Goal: Task Accomplishment & Management: Manage account settings

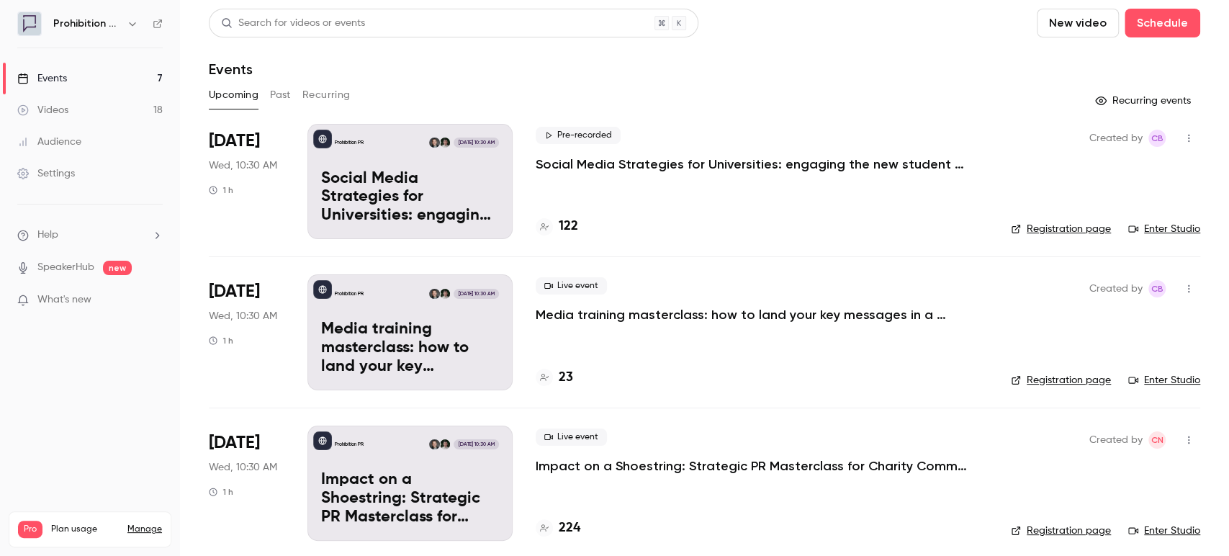
click at [605, 167] on p "Social Media Strategies for Universities: engaging the new student cohort" at bounding box center [751, 163] width 432 height 17
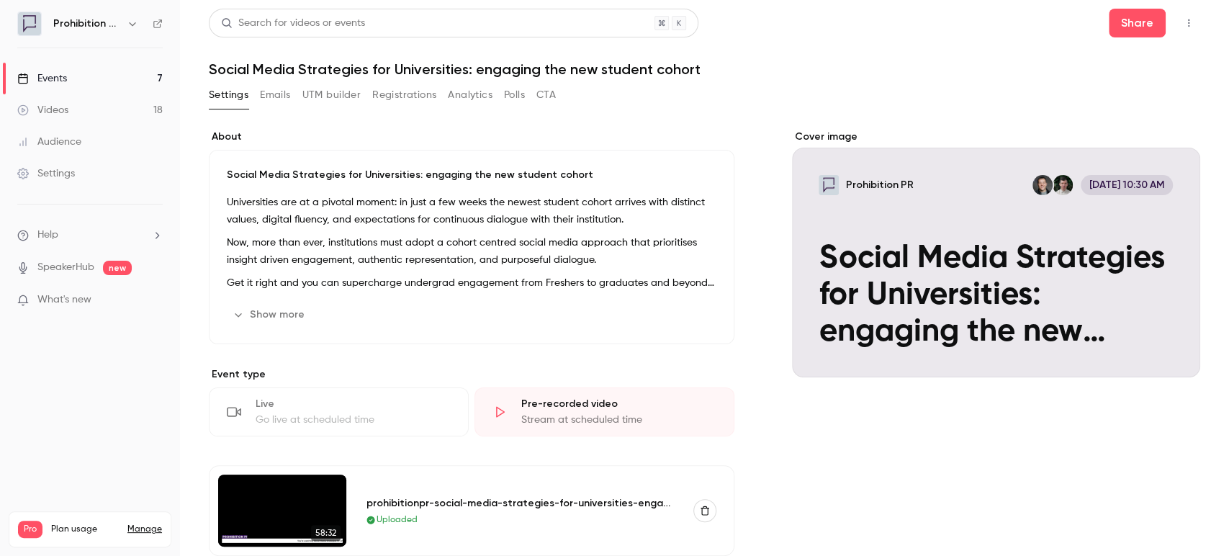
click at [83, 73] on link "Events 7" at bounding box center [90, 79] width 180 height 32
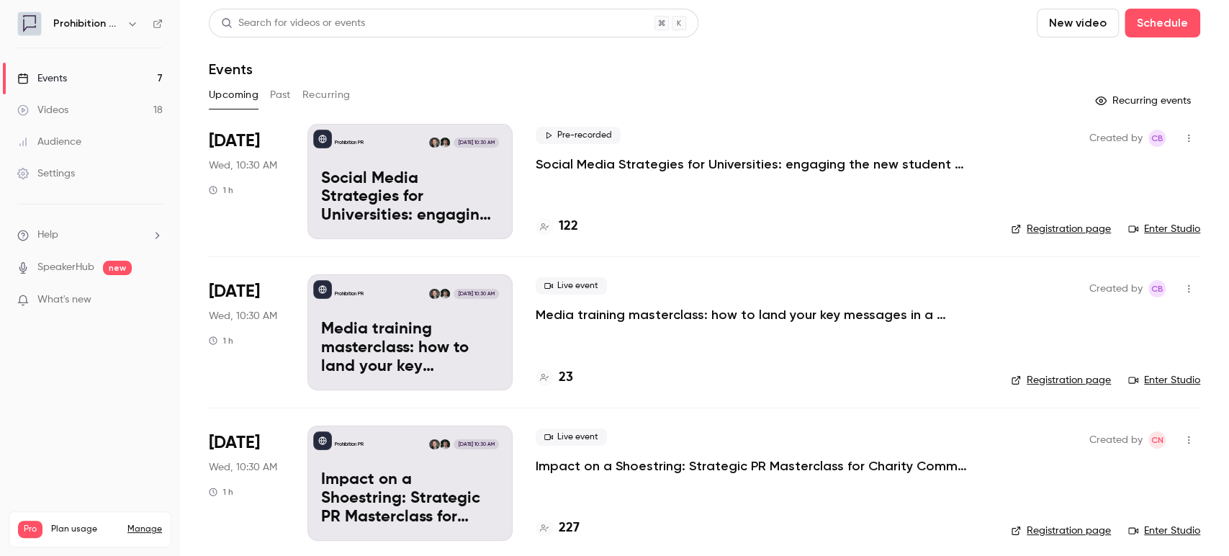
click at [65, 108] on div "Videos" at bounding box center [42, 110] width 51 height 14
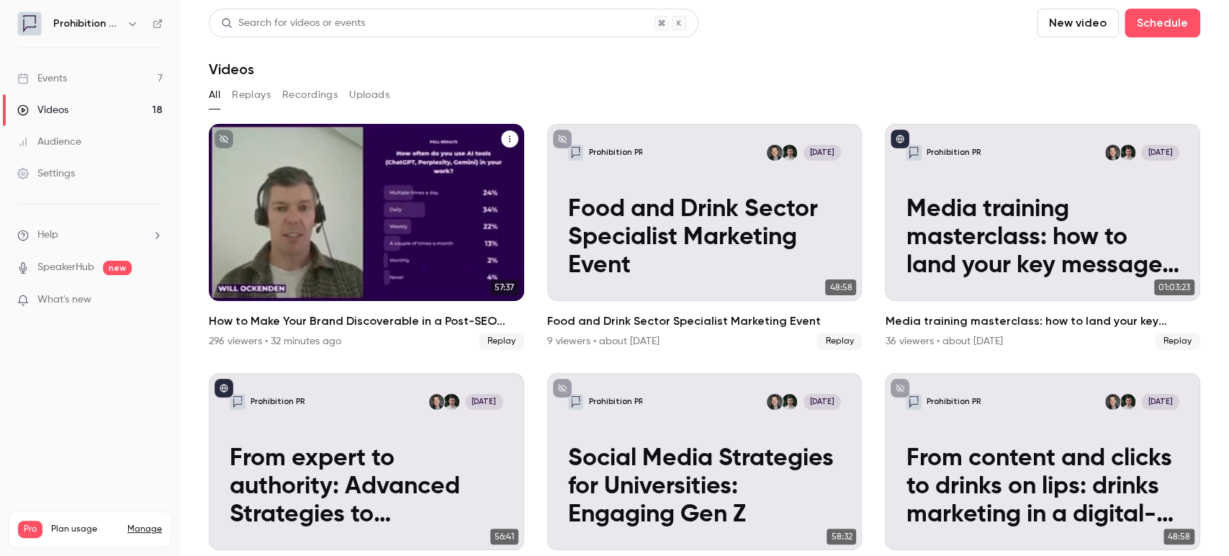
click at [378, 315] on h2 "How to Make Your Brand Discoverable in a Post-SEO World" at bounding box center [366, 320] width 315 height 17
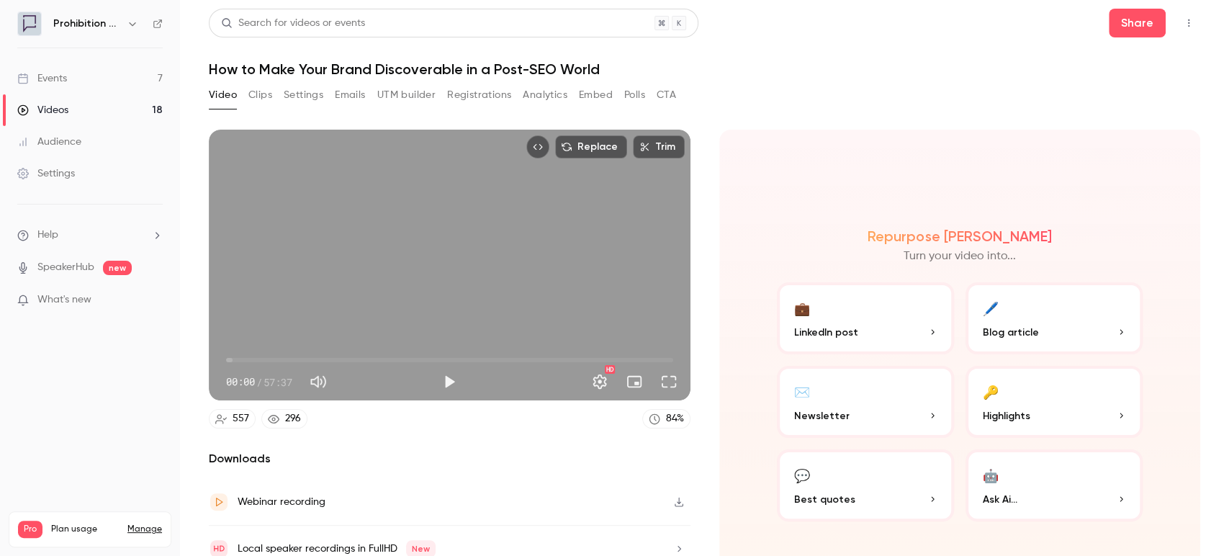
click at [1181, 22] on button "Top Bar Actions" at bounding box center [1188, 23] width 23 height 23
click at [844, 94] on div at bounding box center [614, 278] width 1229 height 556
click at [280, 98] on div "Video Clips Settings Emails UTM builder Registrations Analytics Embed Polls CTA" at bounding box center [442, 94] width 467 height 23
click at [266, 99] on button "Clips" at bounding box center [260, 94] width 24 height 23
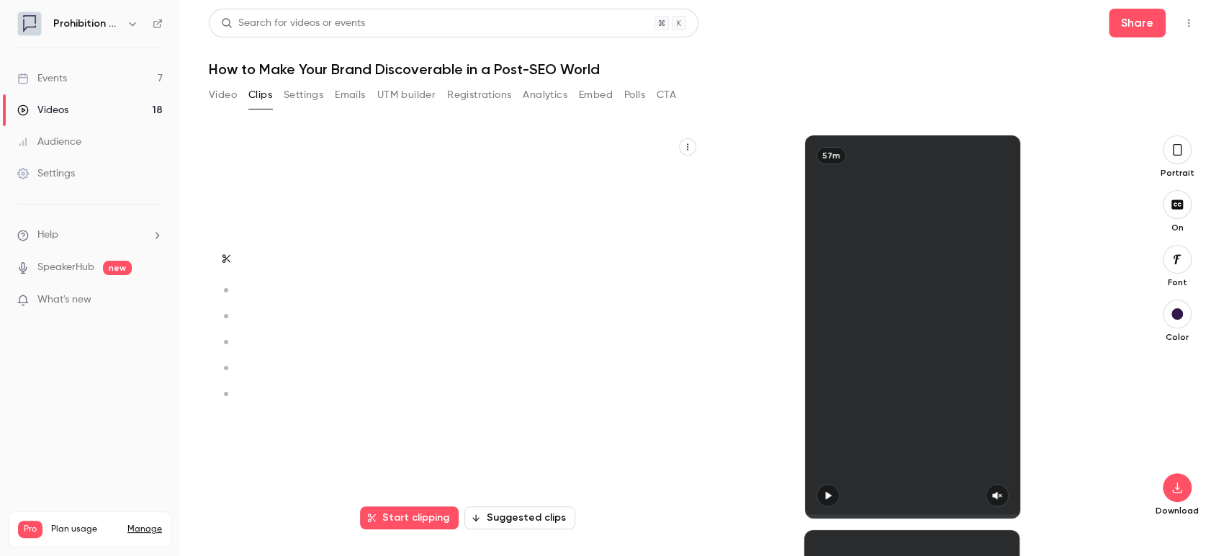
click at [298, 94] on button "Settings" at bounding box center [304, 94] width 40 height 23
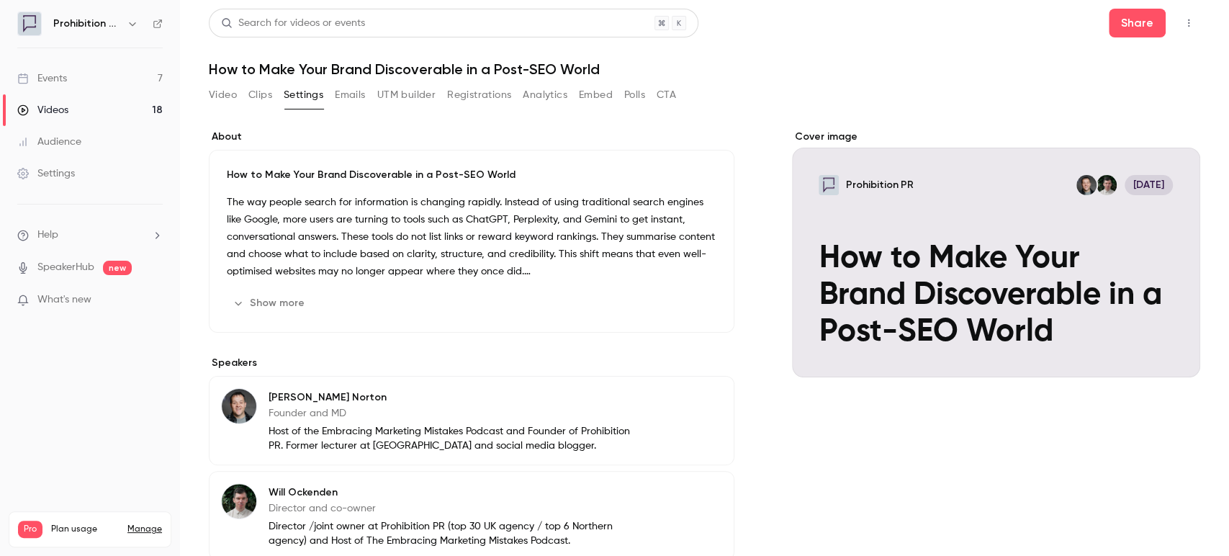
click at [370, 101] on div "Video Clips Settings Emails UTM builder Registrations Analytics Embed Polls CTA" at bounding box center [442, 94] width 467 height 23
click at [361, 97] on button "Emails" at bounding box center [350, 94] width 30 height 23
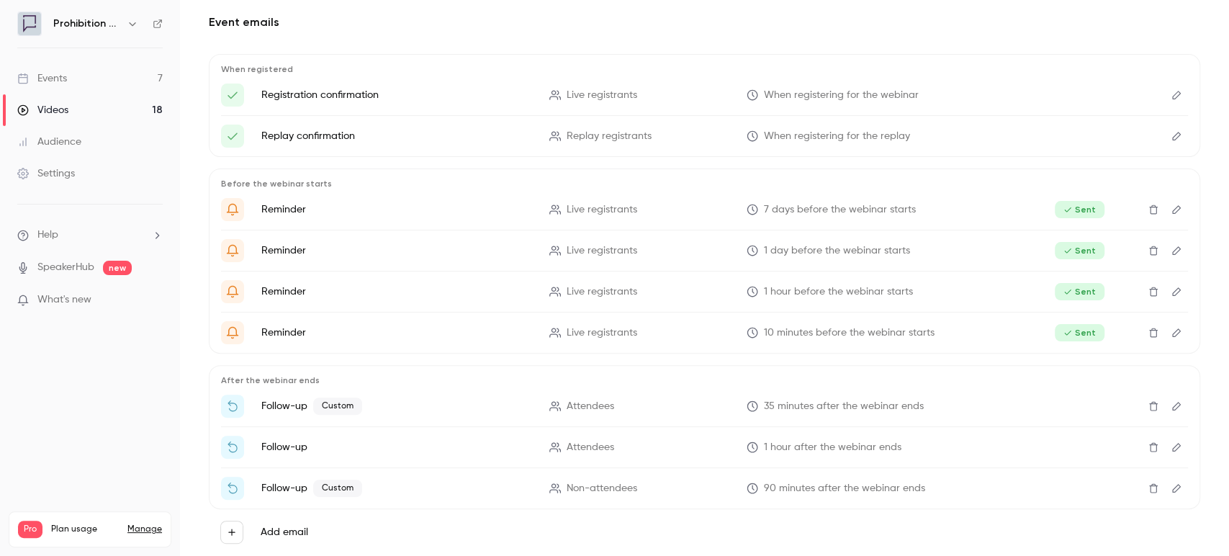
scroll to position [143, 0]
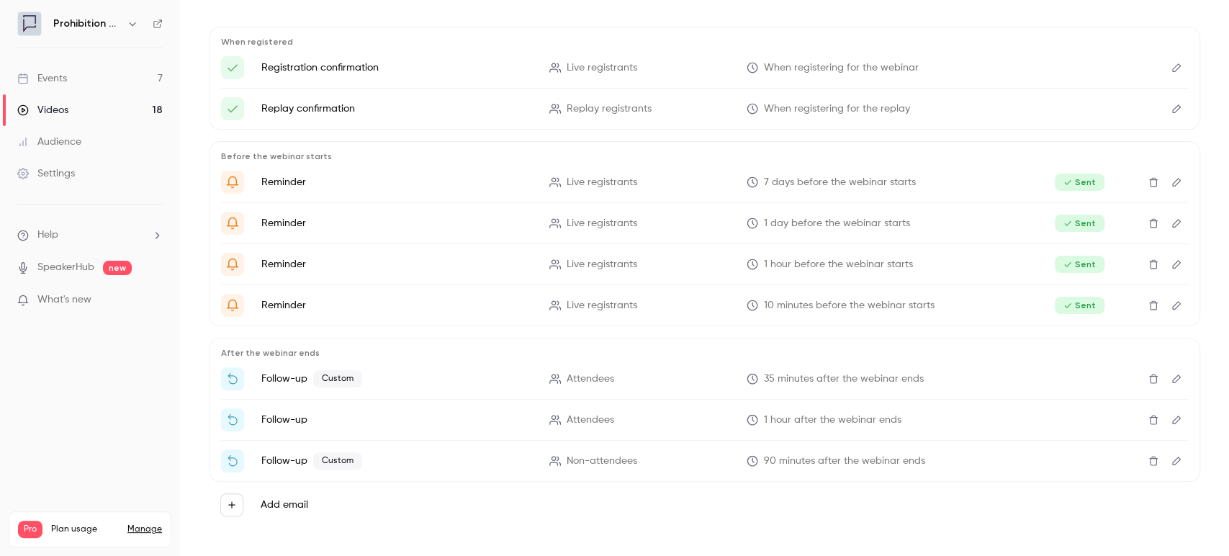
click at [1170, 378] on icon "Edit" at bounding box center [1176, 379] width 12 height 10
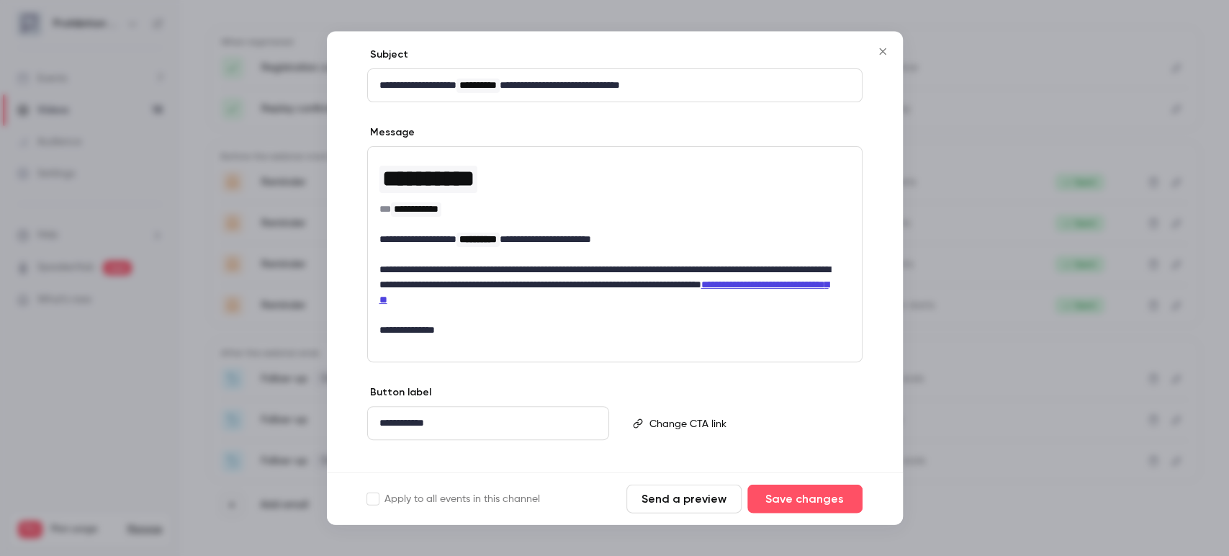
scroll to position [160, 0]
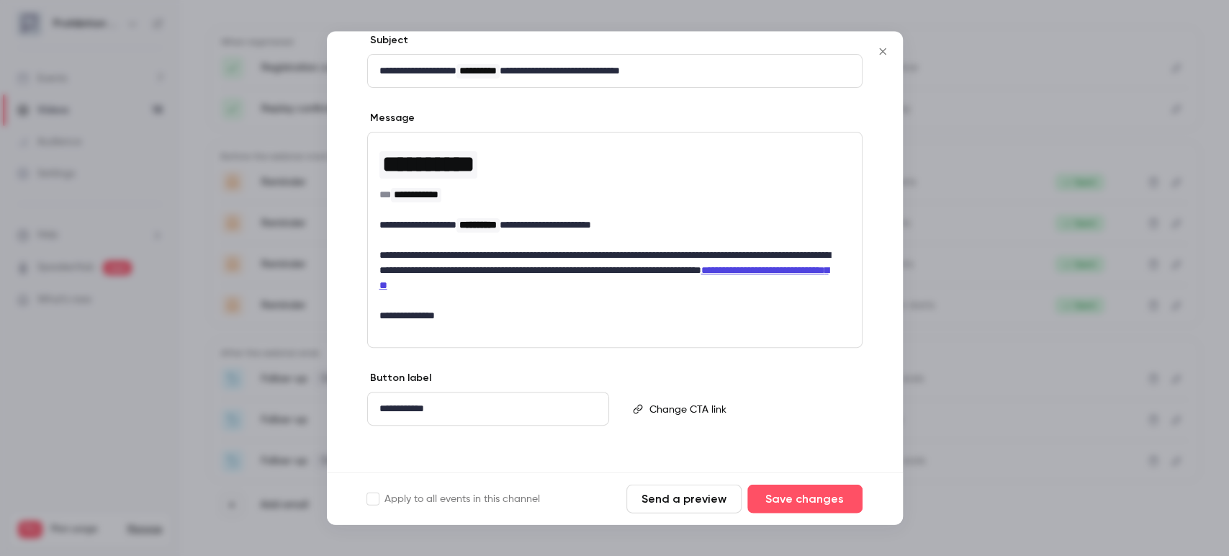
click at [879, 48] on icon "Close" at bounding box center [882, 52] width 17 height 12
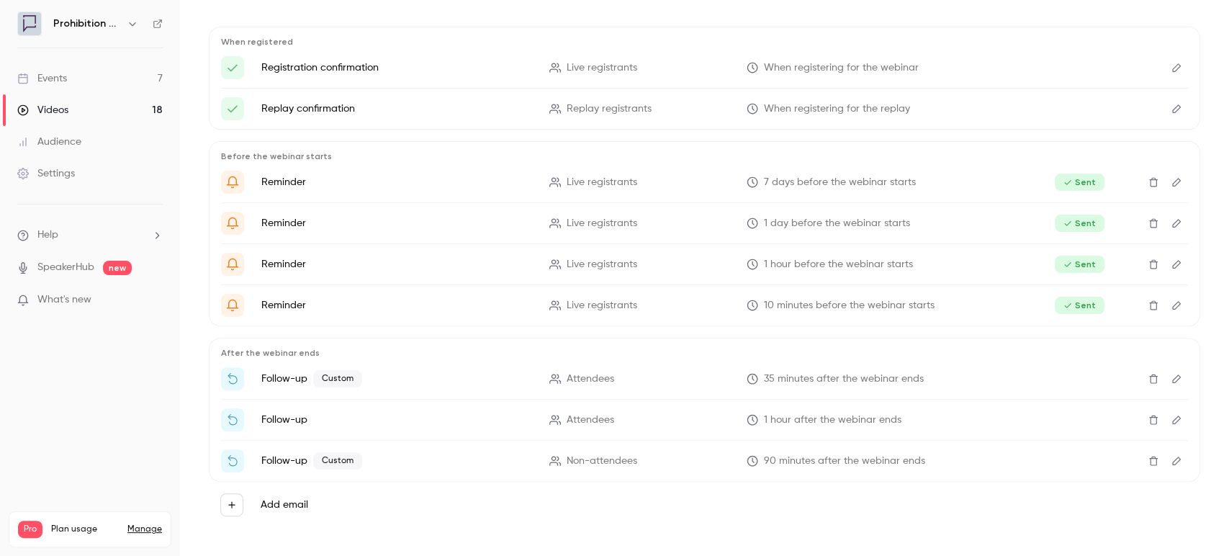
click at [1170, 420] on icon "Edit" at bounding box center [1176, 420] width 12 height 10
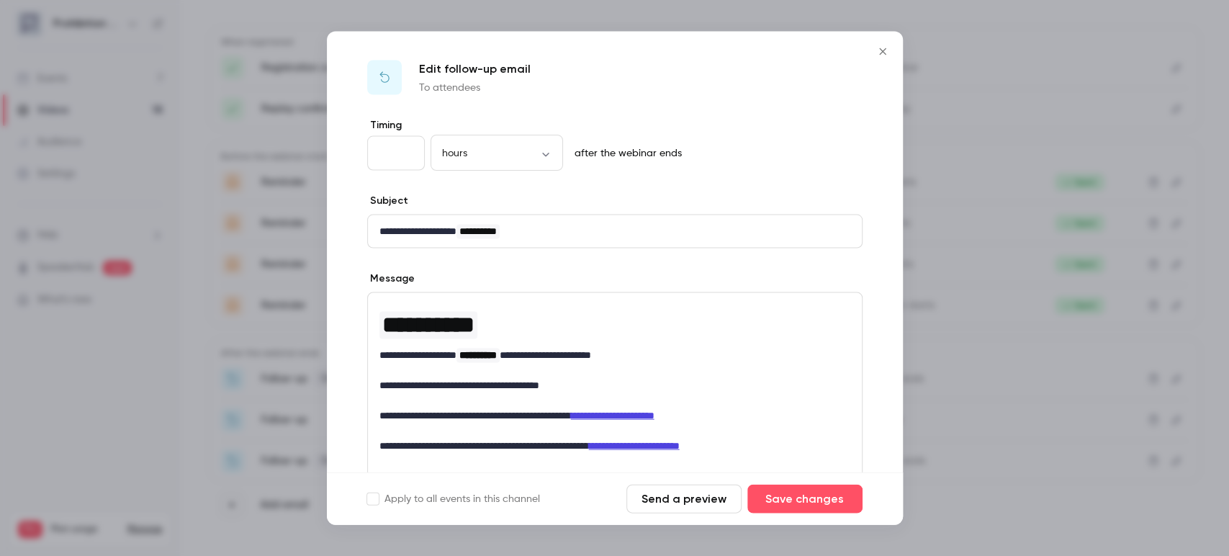
click at [880, 51] on icon "Close" at bounding box center [882, 52] width 17 height 12
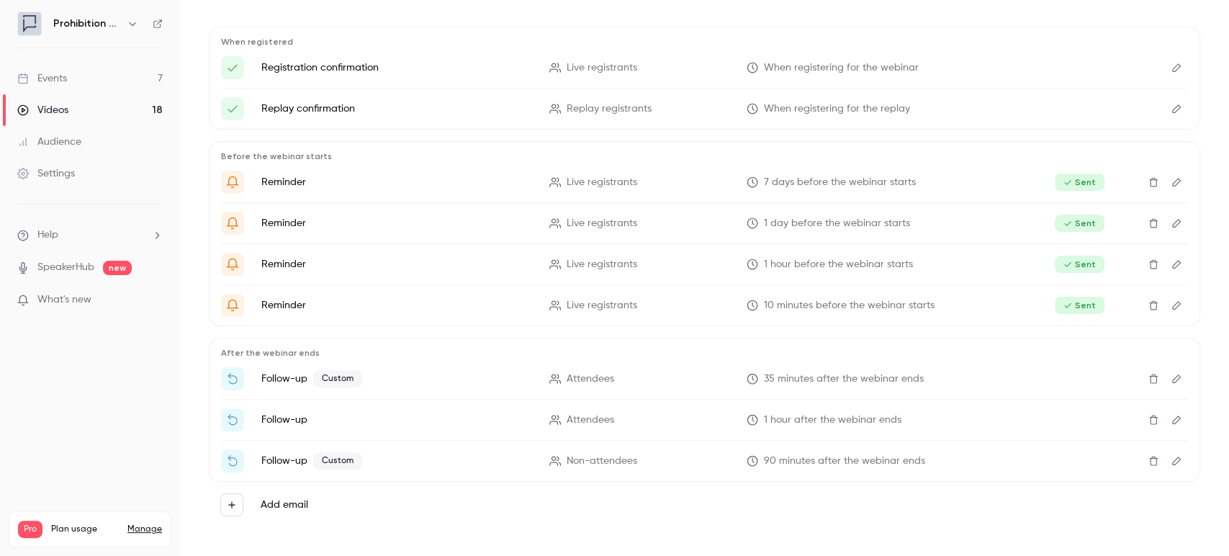
click at [1170, 416] on icon "Edit" at bounding box center [1176, 420] width 12 height 10
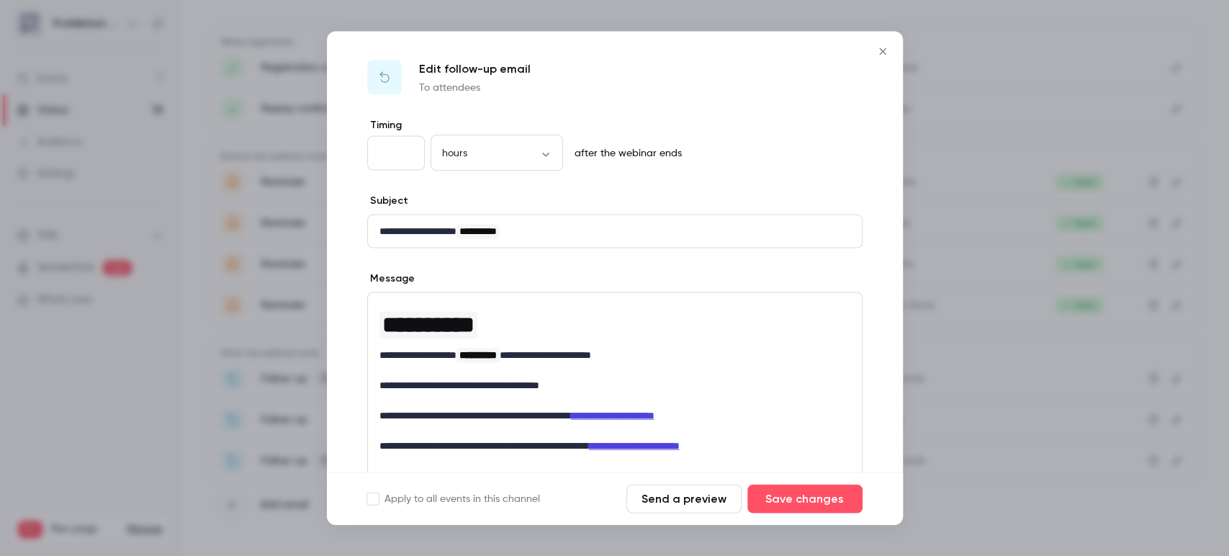
click at [409, 145] on input "*" at bounding box center [396, 153] width 58 height 35
click at [407, 148] on input "*" at bounding box center [396, 153] width 58 height 35
type input "*"
click at [407, 148] on input "*" at bounding box center [396, 153] width 58 height 35
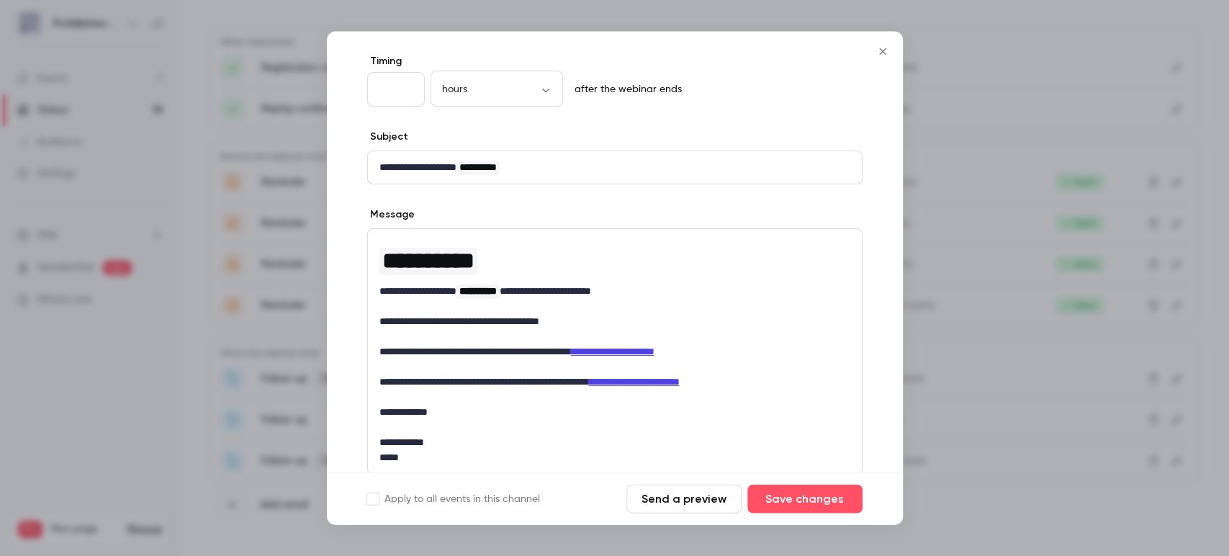
scroll to position [80, 0]
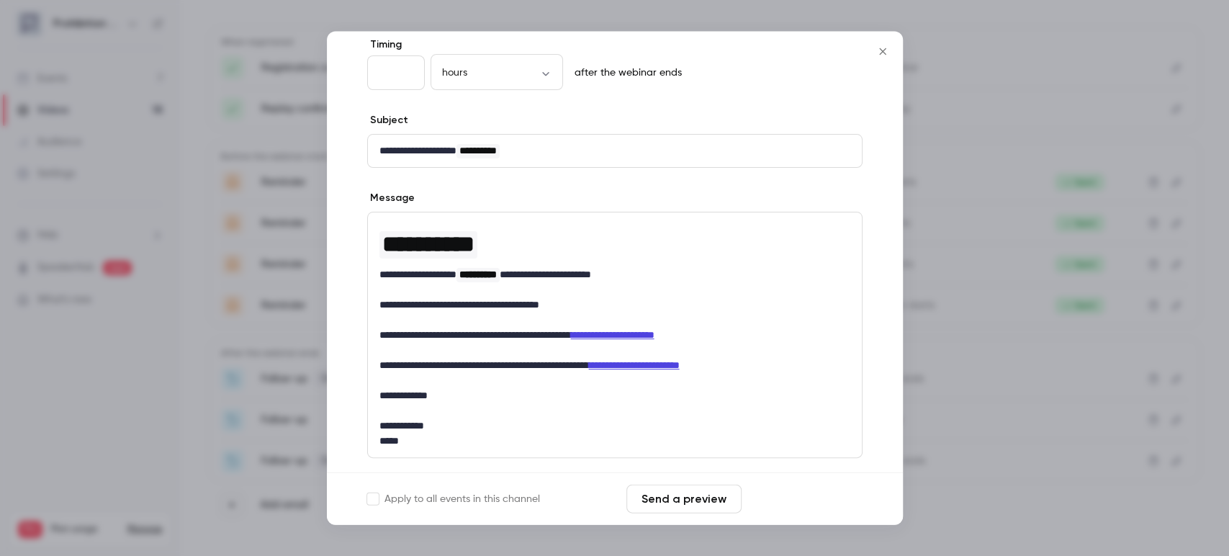
click at [795, 496] on button "Save changes" at bounding box center [804, 498] width 115 height 29
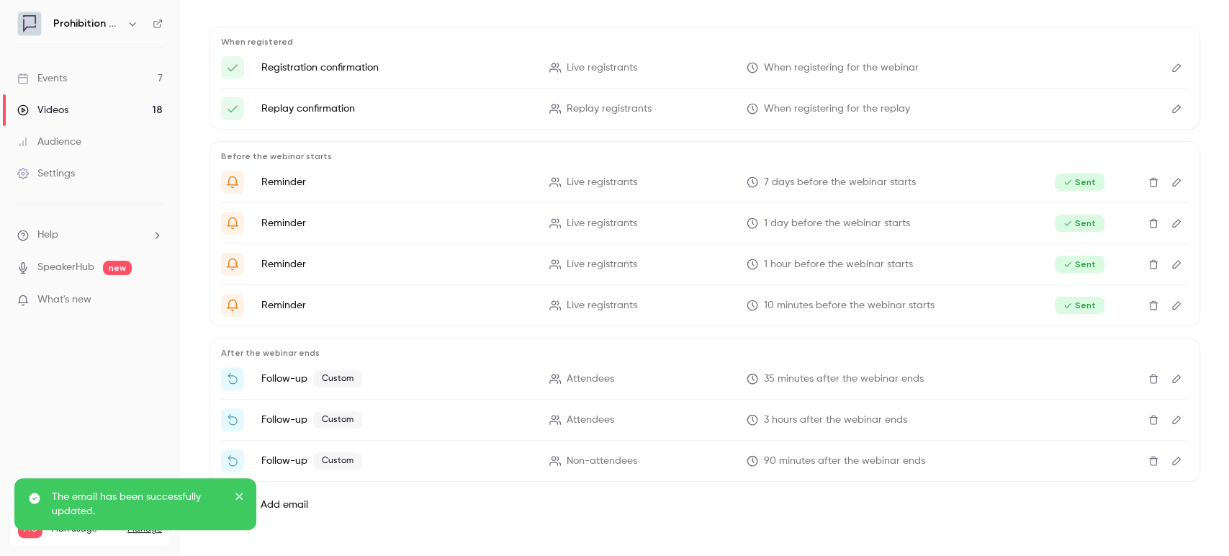
click at [1170, 461] on icon "Edit" at bounding box center [1176, 461] width 12 height 10
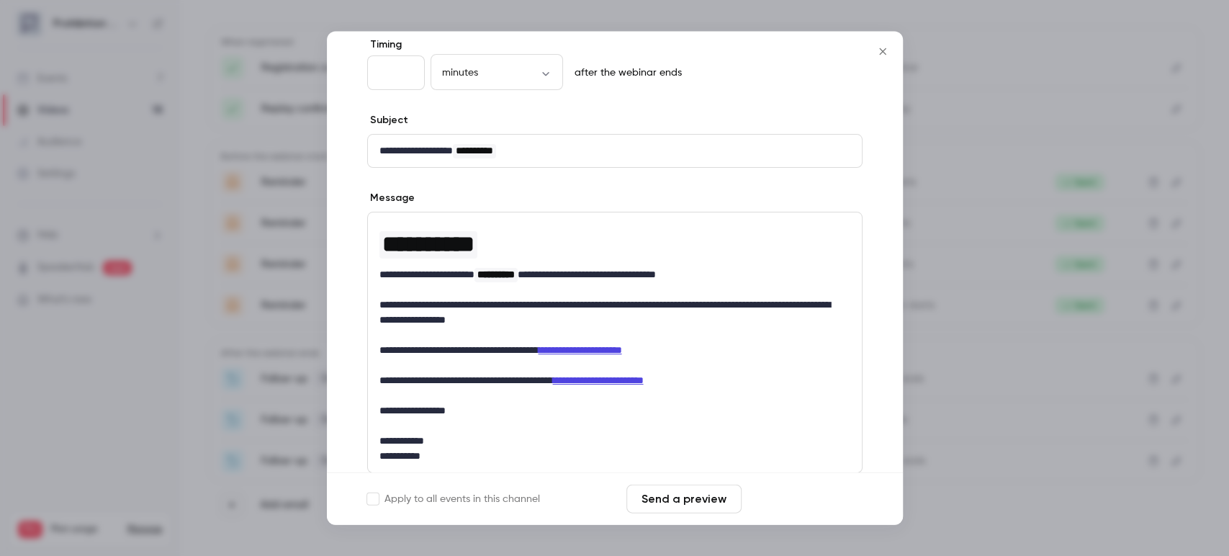
click at [806, 494] on button "Save changes" at bounding box center [804, 498] width 115 height 29
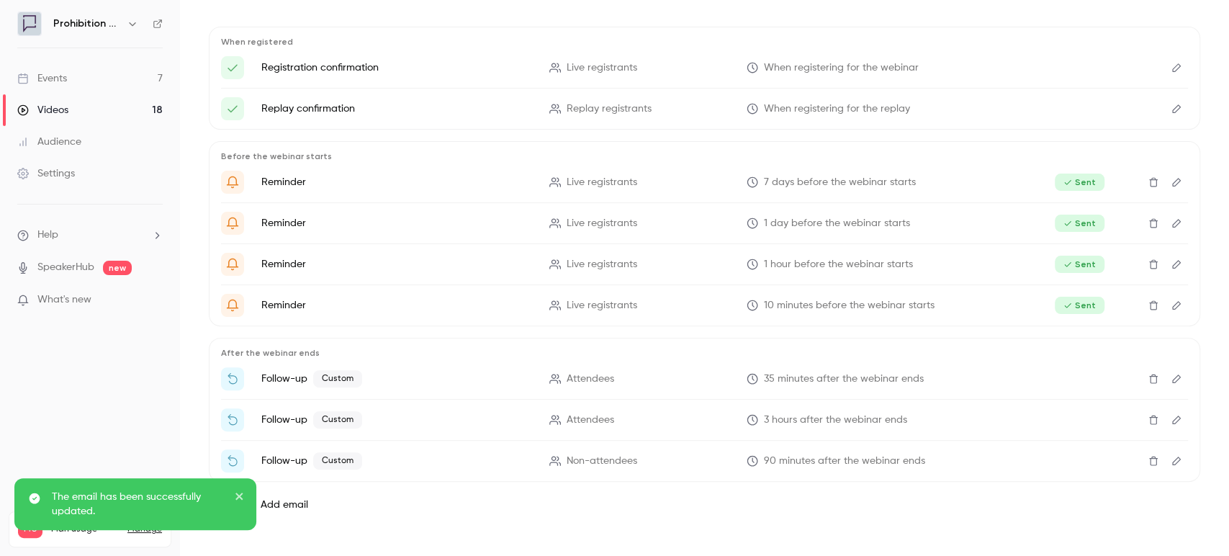
click at [242, 494] on icon "close" at bounding box center [240, 496] width 10 height 12
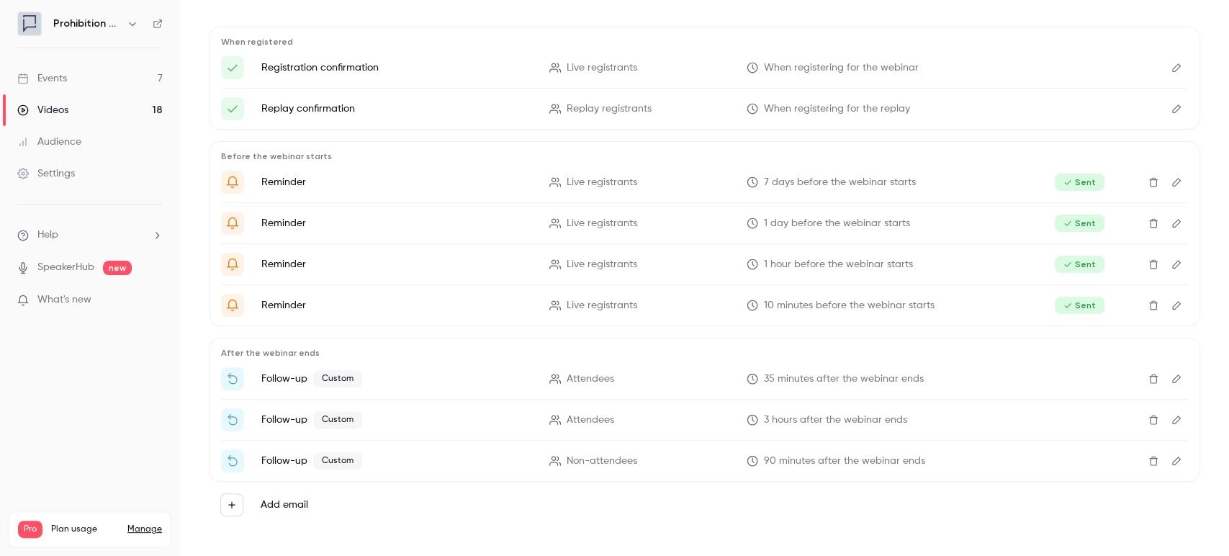
click at [1170, 381] on icon "Edit" at bounding box center [1176, 379] width 12 height 10
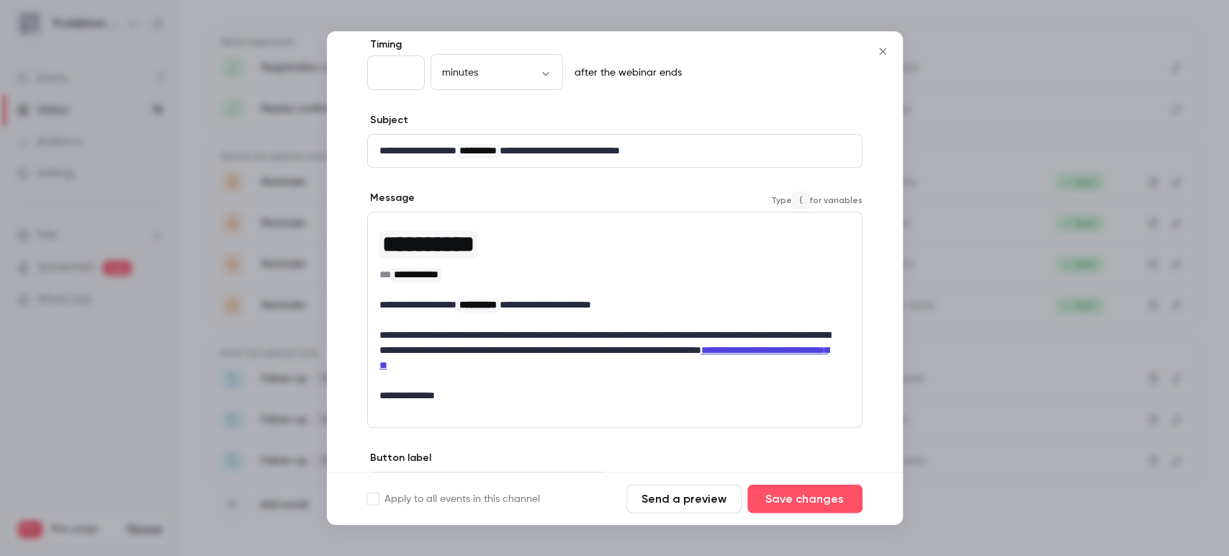
click at [466, 365] on link "**********" at bounding box center [603, 357] width 449 height 25
click at [878, 46] on icon "Close" at bounding box center [882, 52] width 17 height 12
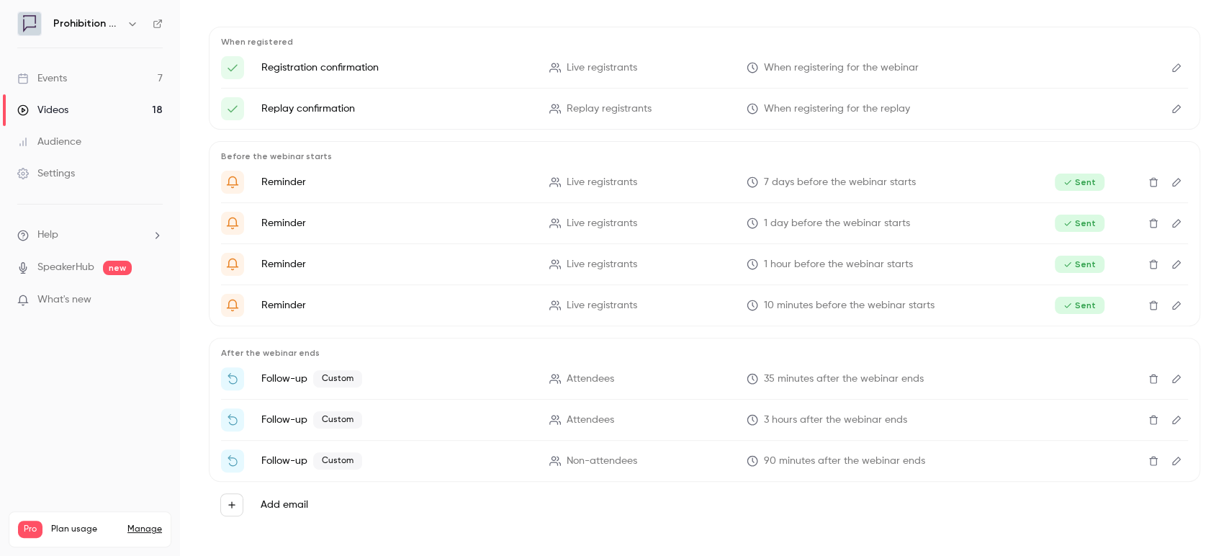
scroll to position [0, 0]
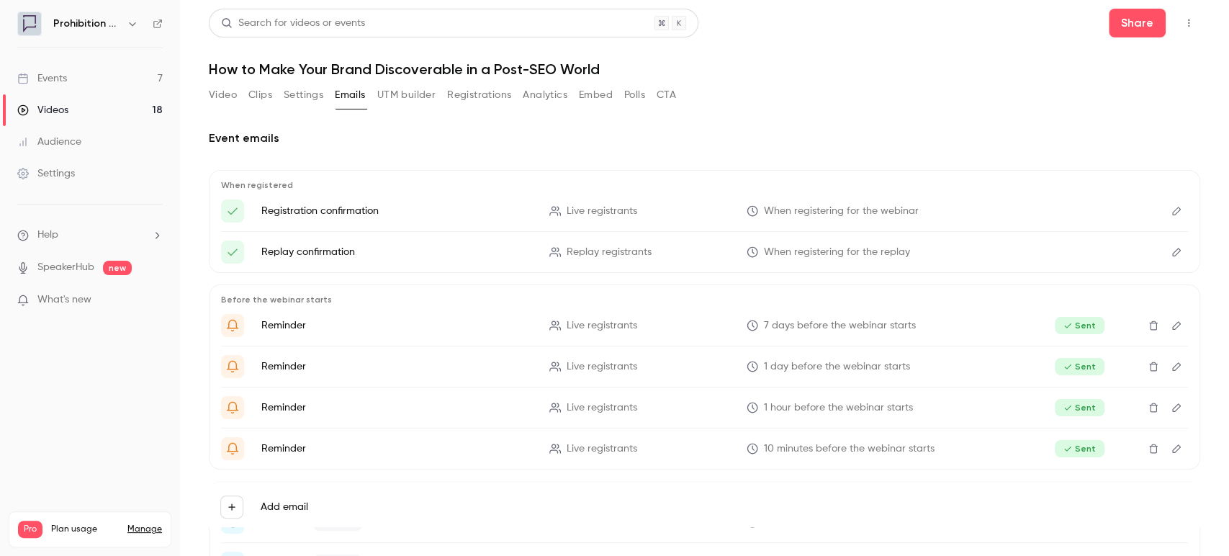
click at [482, 94] on button "Registrations" at bounding box center [479, 94] width 64 height 23
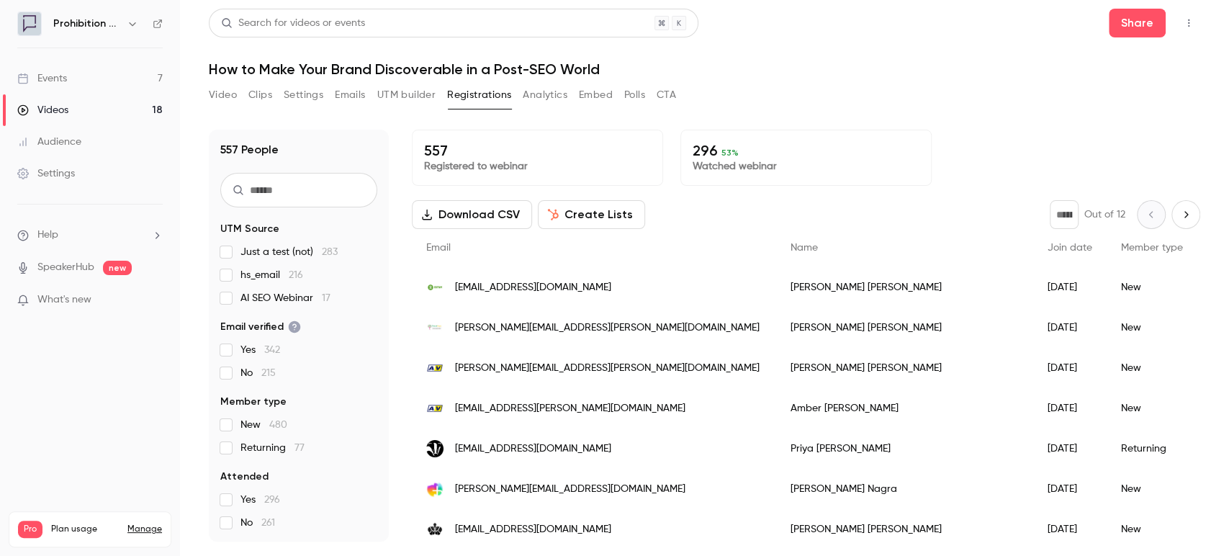
click at [784, 166] on p "Watched webinar" at bounding box center [805, 166] width 227 height 14
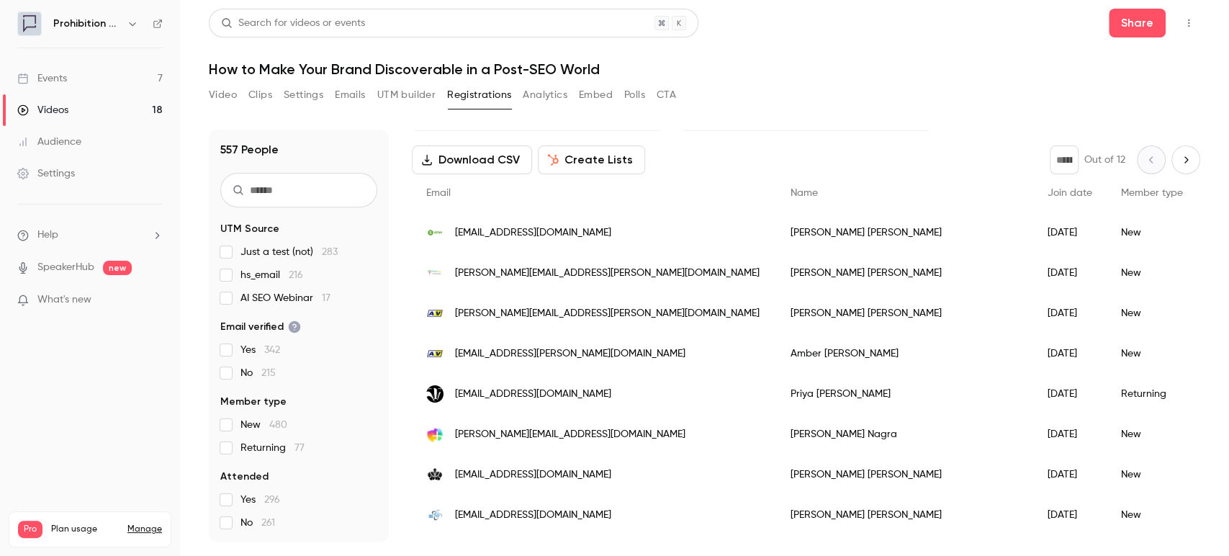
scroll to position [80, 0]
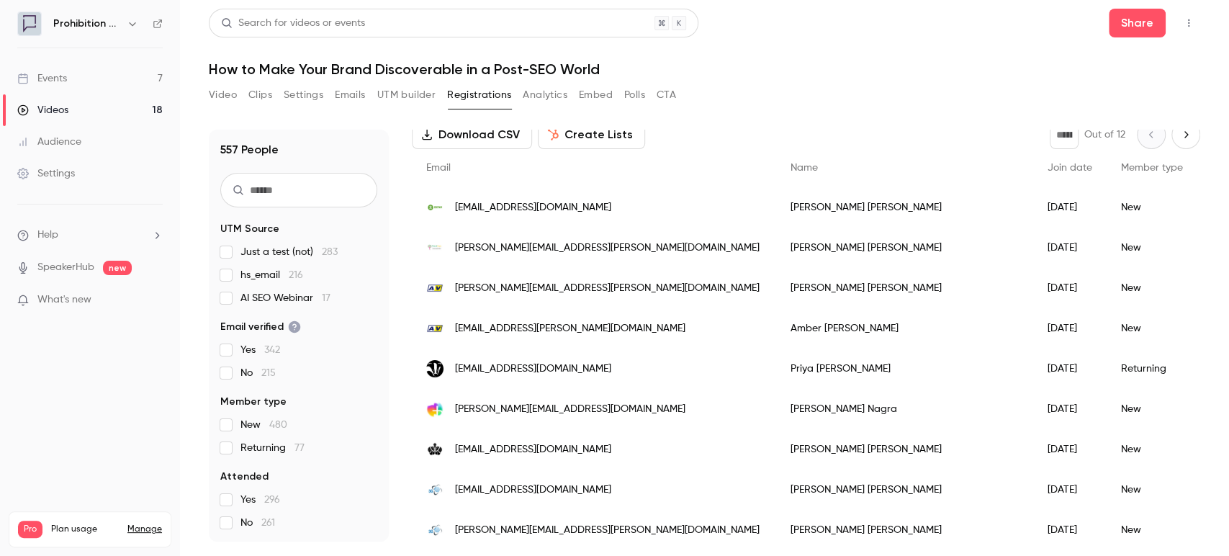
click at [284, 187] on input "text" at bounding box center [298, 190] width 157 height 35
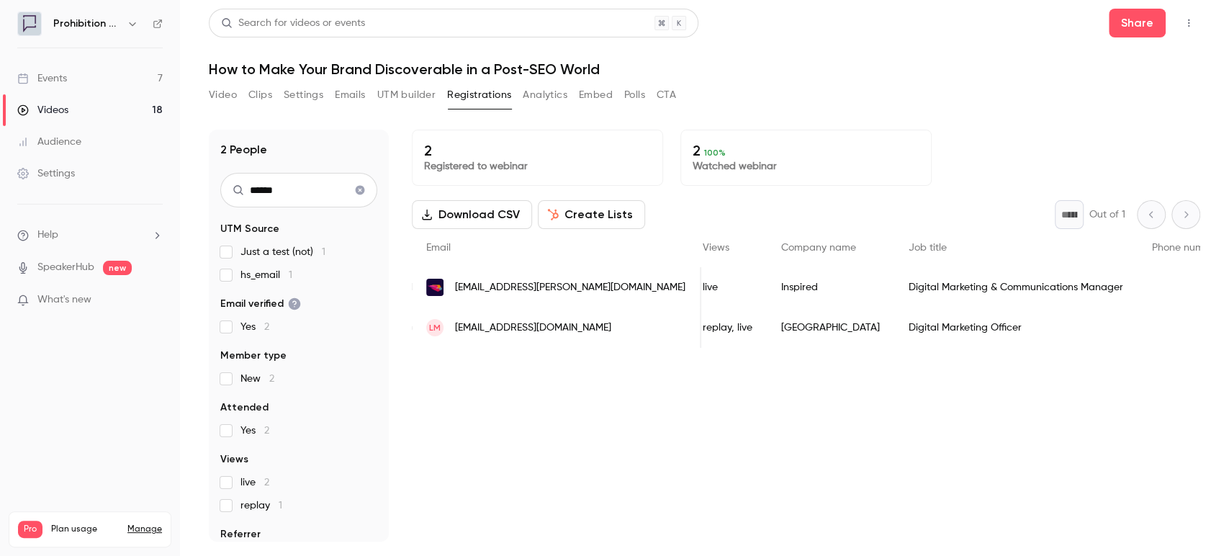
scroll to position [0, 0]
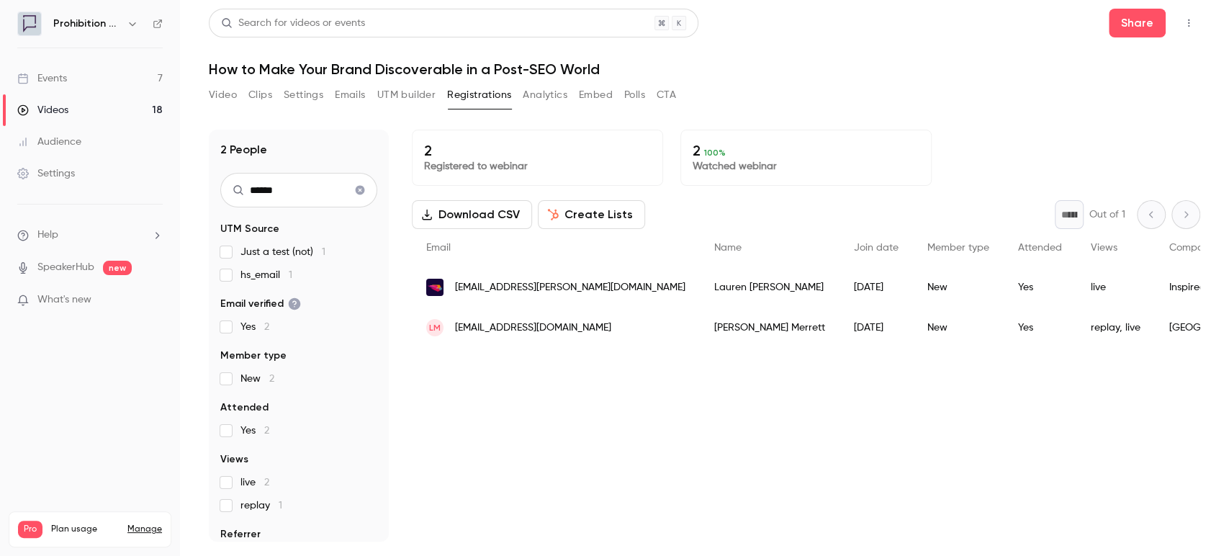
type input "******"
click at [225, 95] on button "Video" at bounding box center [223, 94] width 28 height 23
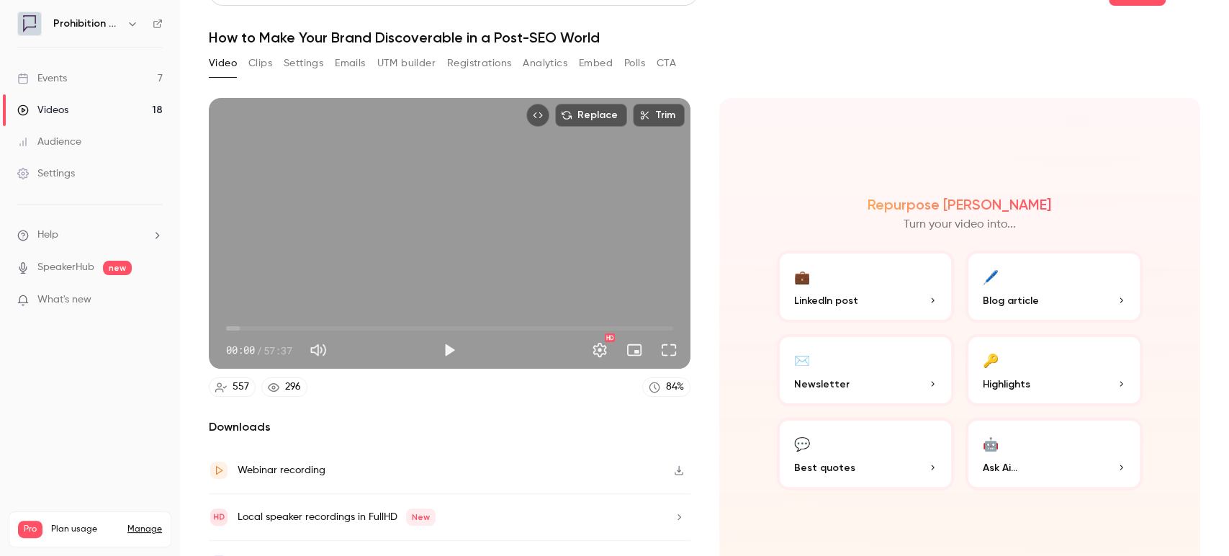
scroll to position [58, 0]
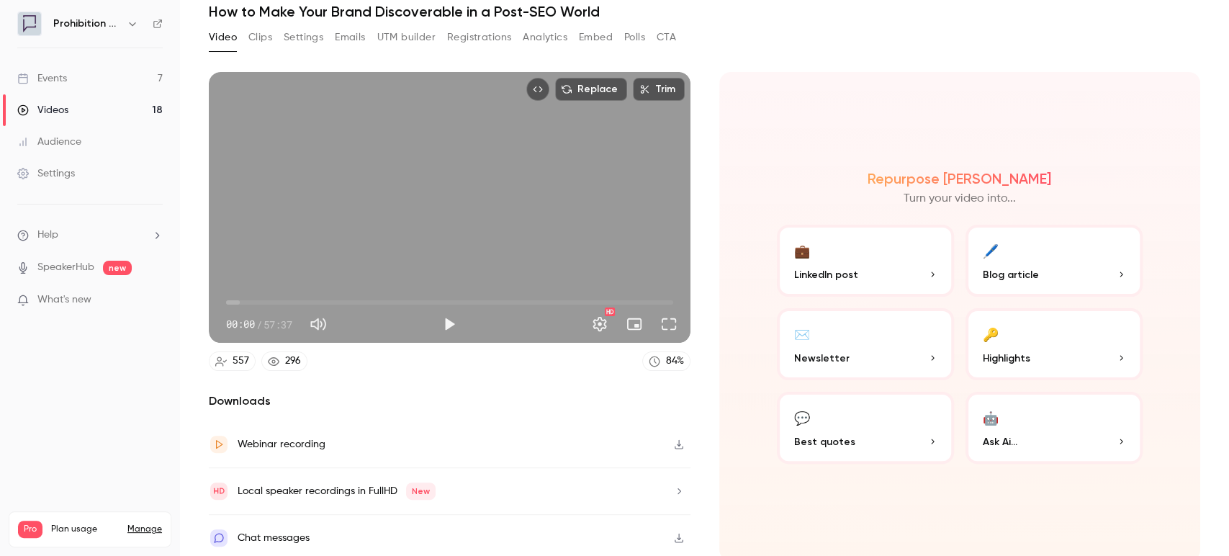
click at [1036, 252] on button "🖊️ Blog article" at bounding box center [1053, 261] width 177 height 72
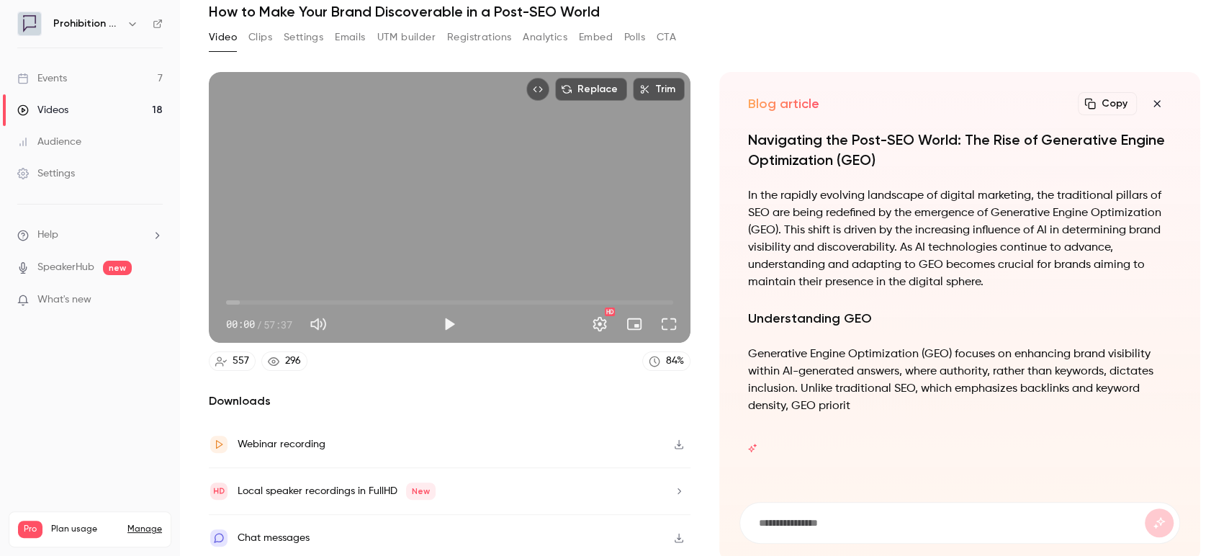
click at [1152, 94] on button "button" at bounding box center [1156, 103] width 29 height 29
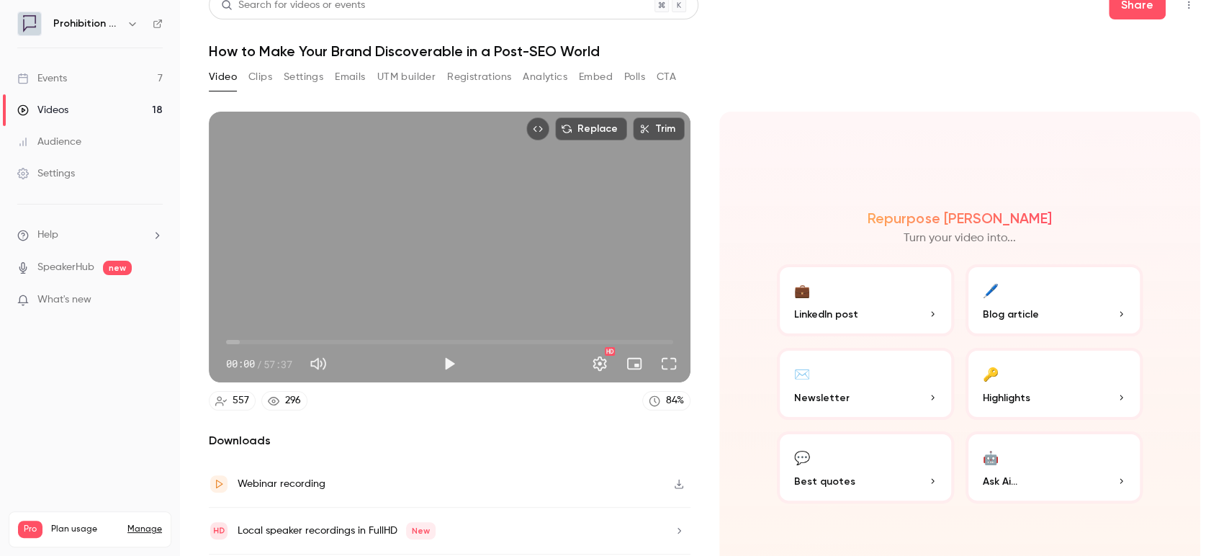
scroll to position [0, 0]
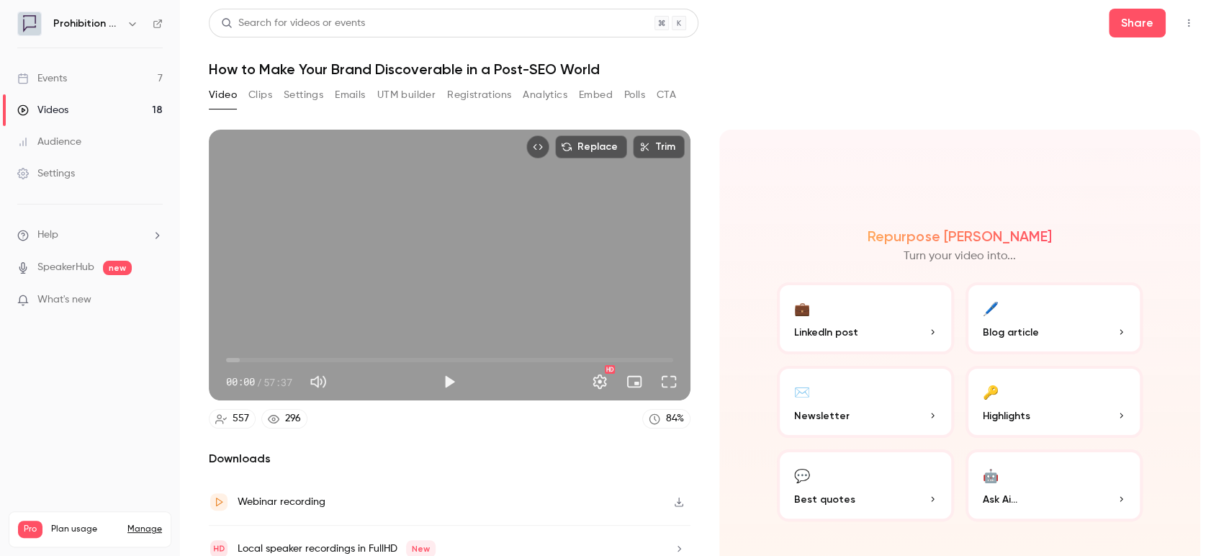
click at [255, 98] on button "Clips" at bounding box center [260, 94] width 24 height 23
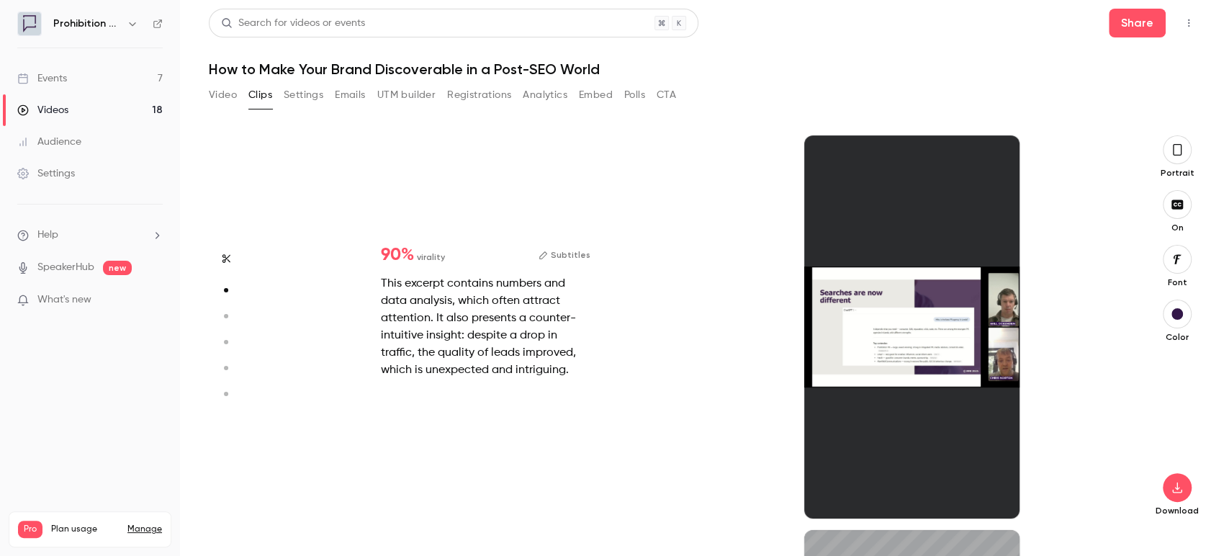
scroll to position [394, 0]
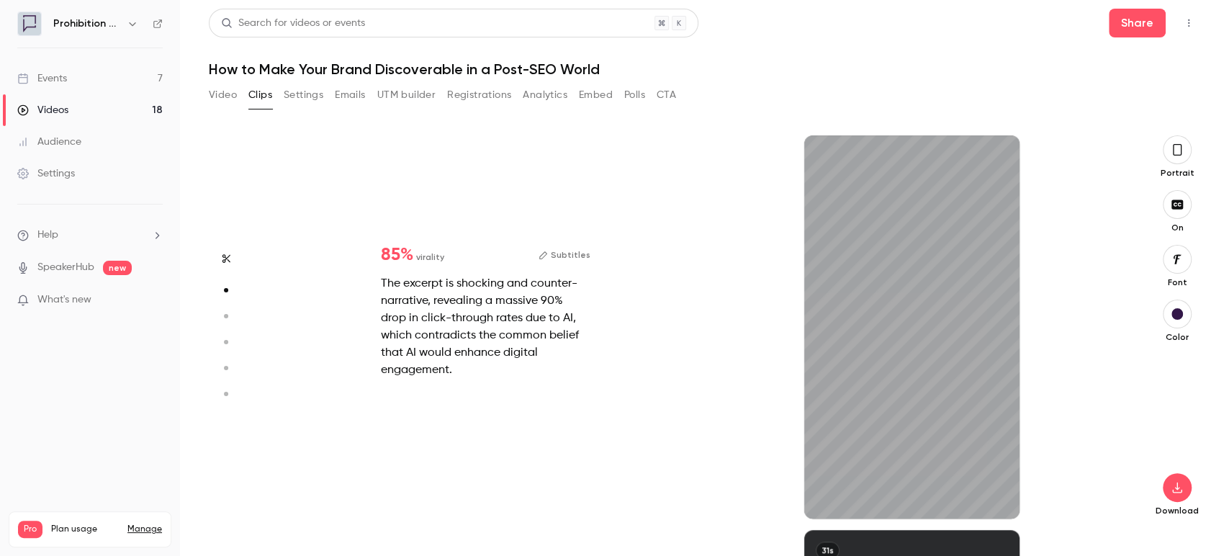
type input "*"
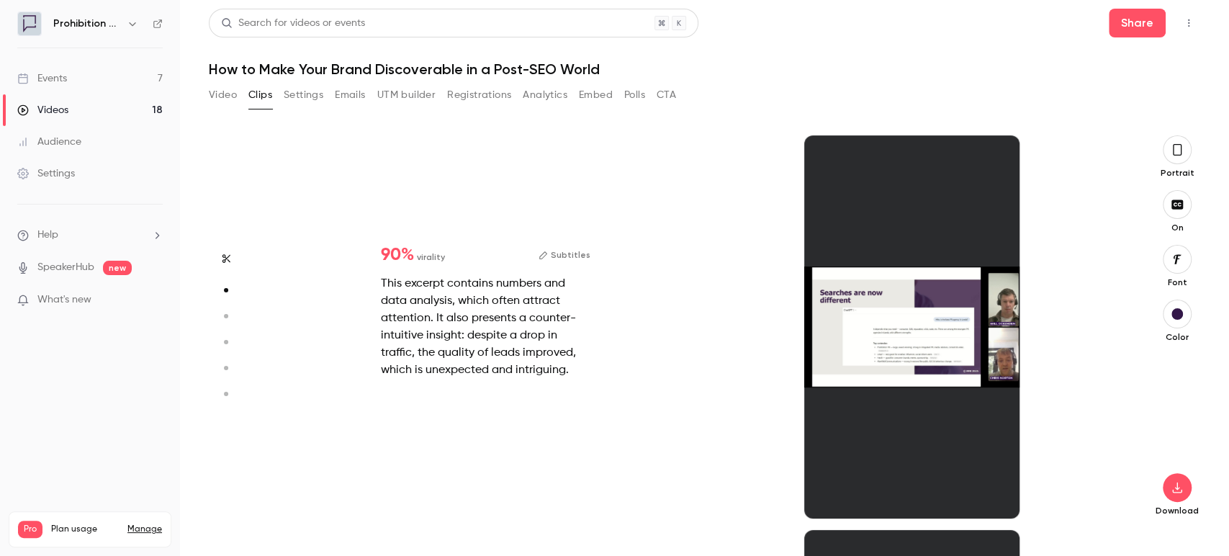
type input "*"
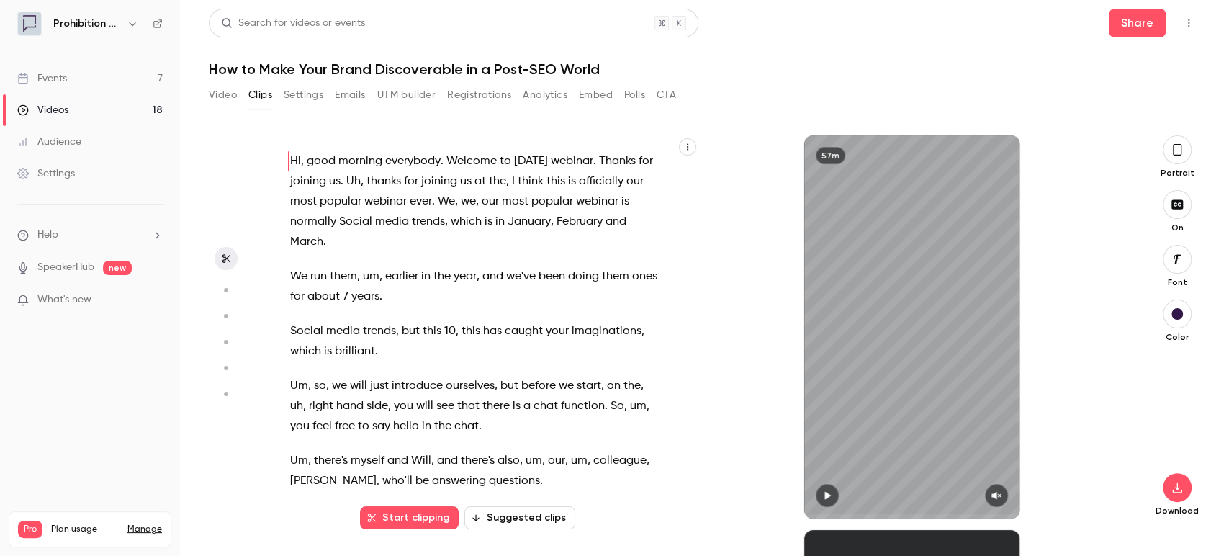
scroll to position [0, 0]
click at [86, 71] on link "Events 7" at bounding box center [90, 79] width 180 height 32
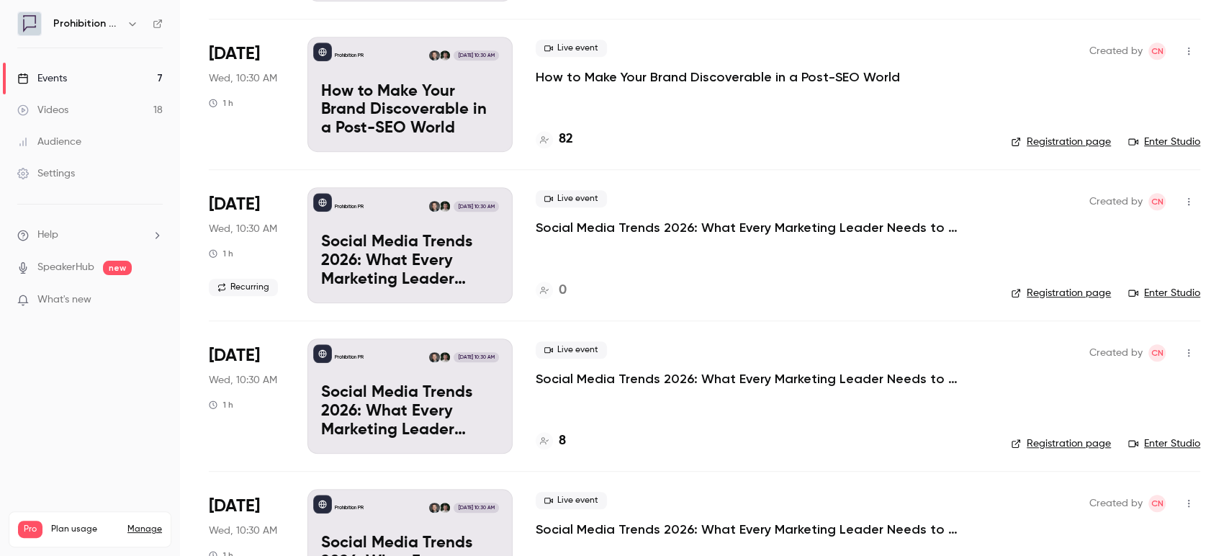
scroll to position [612, 0]
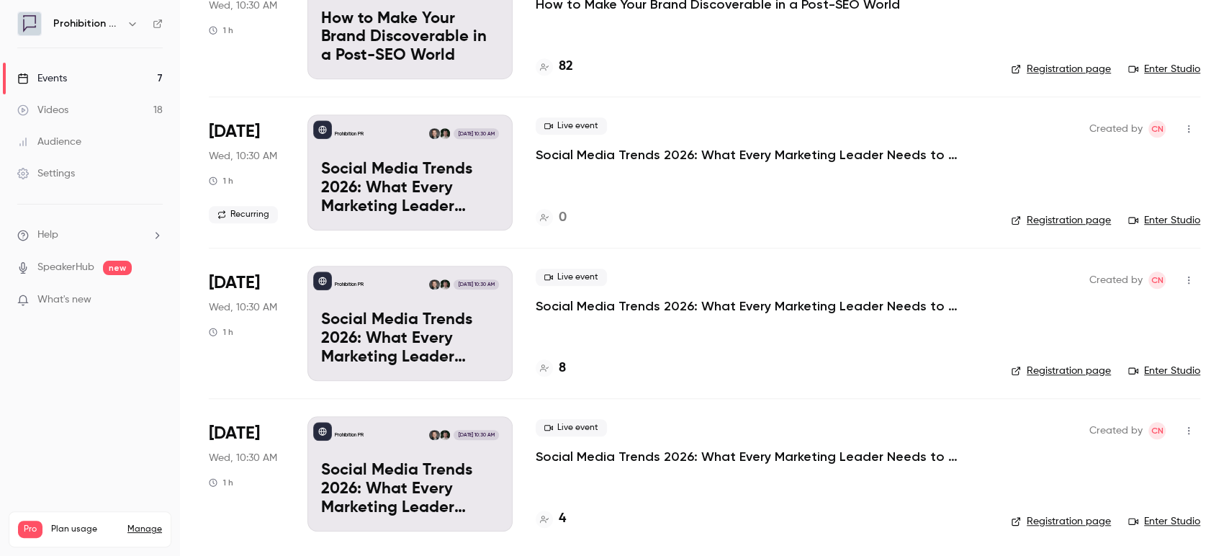
click at [1051, 217] on link "Registration page" at bounding box center [1060, 220] width 100 height 14
click at [679, 154] on p "Social Media Trends 2026: What Every Marketing Leader Needs to Know" at bounding box center [751, 154] width 432 height 17
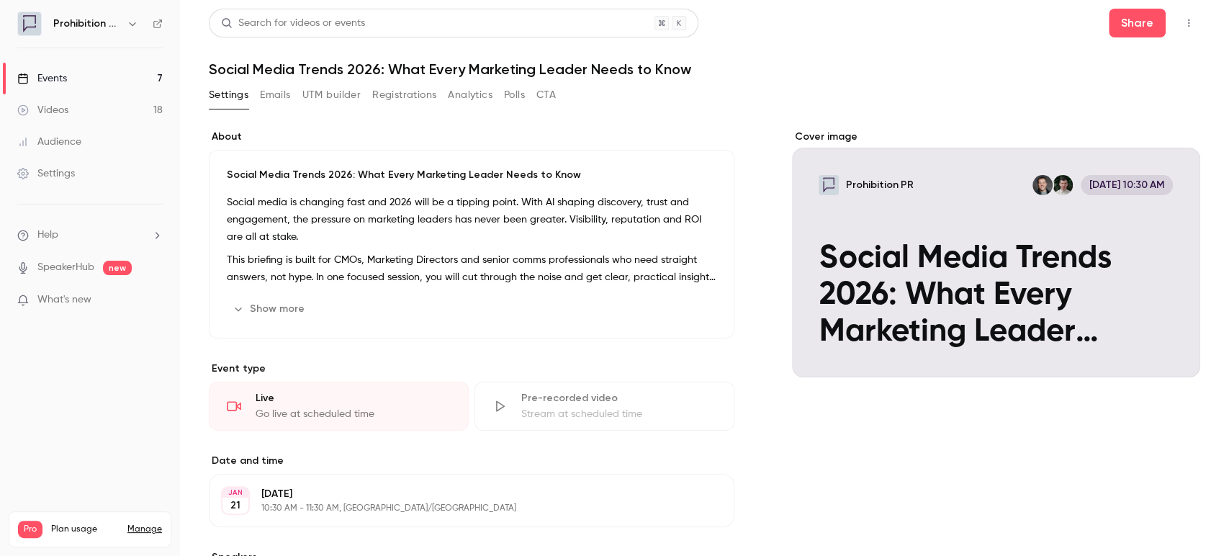
click at [1182, 18] on icon "button" at bounding box center [1188, 23] width 12 height 10
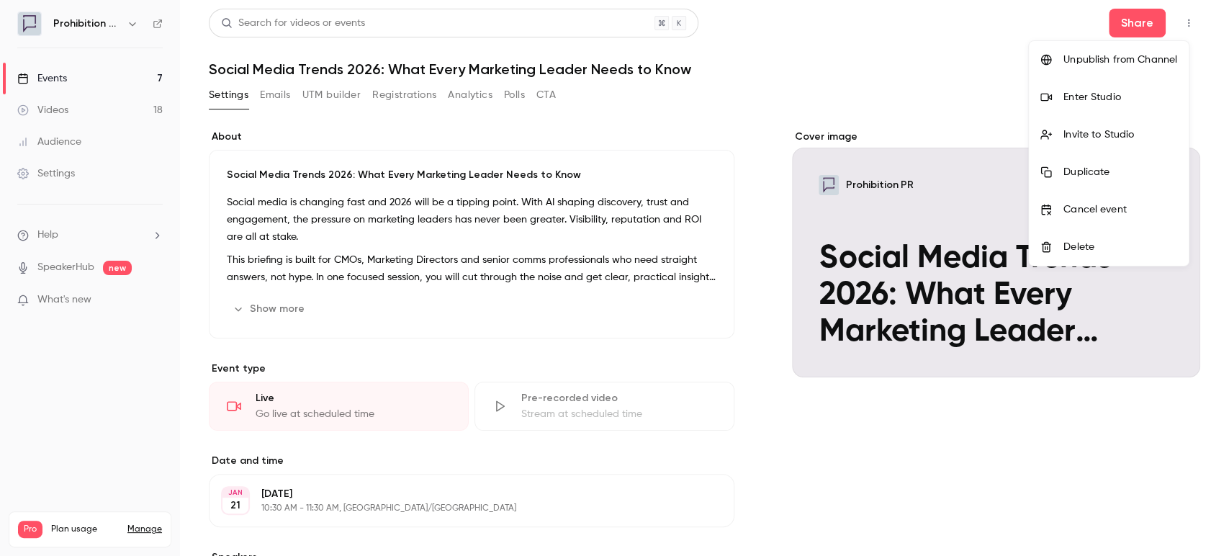
click at [951, 86] on div at bounding box center [614, 278] width 1229 height 556
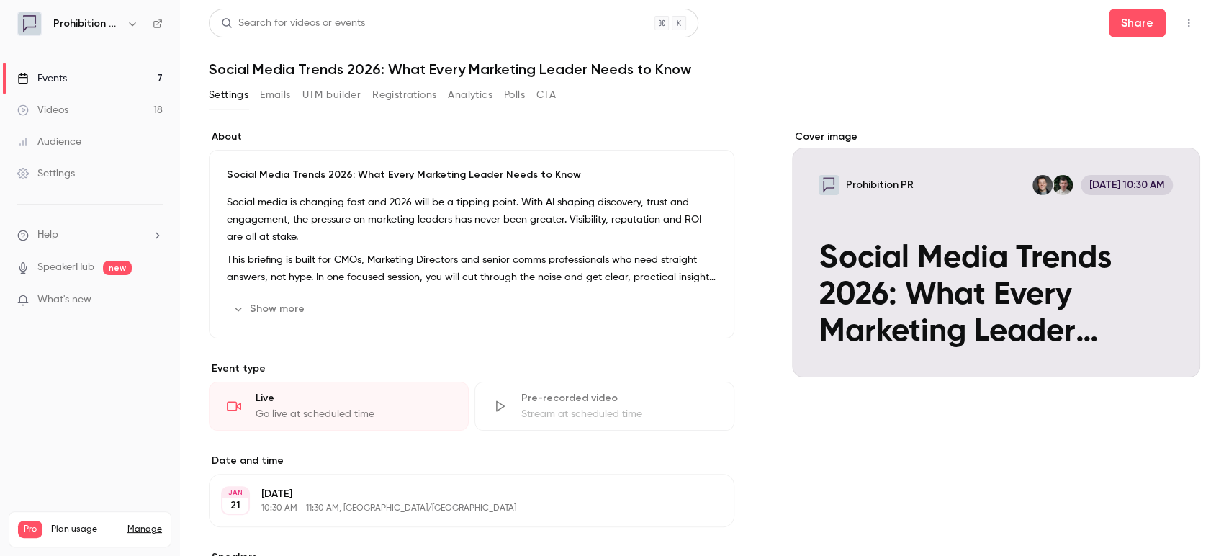
click at [78, 22] on h6 "Prohibition PR" at bounding box center [87, 24] width 68 height 14
click at [154, 25] on icon at bounding box center [157, 23] width 9 height 9
click at [1177, 15] on button "button" at bounding box center [1188, 23] width 23 height 23
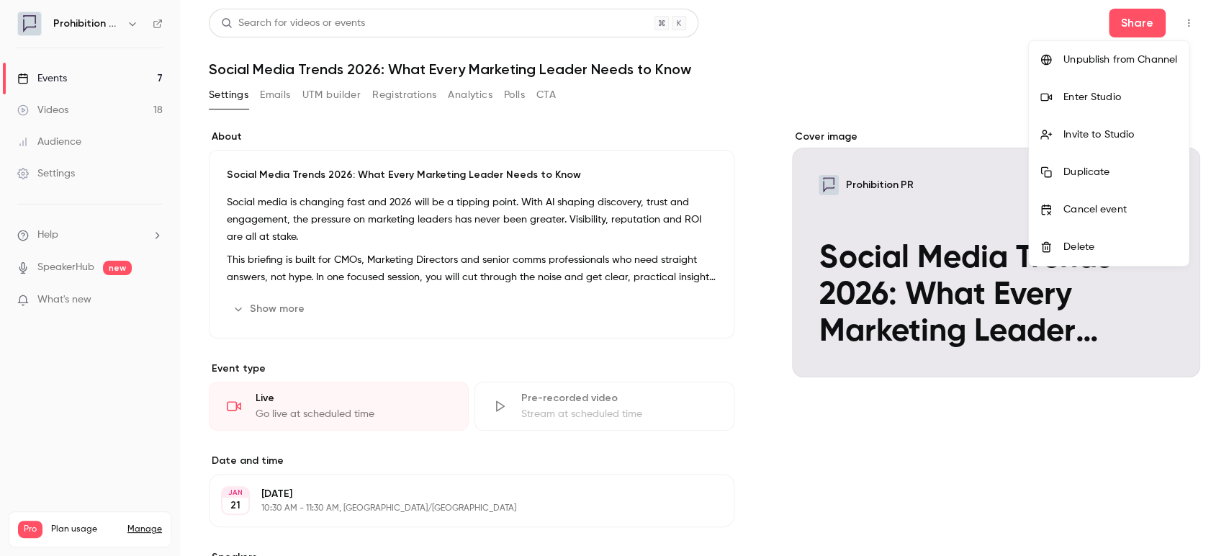
click at [1123, 34] on div at bounding box center [614, 278] width 1229 height 556
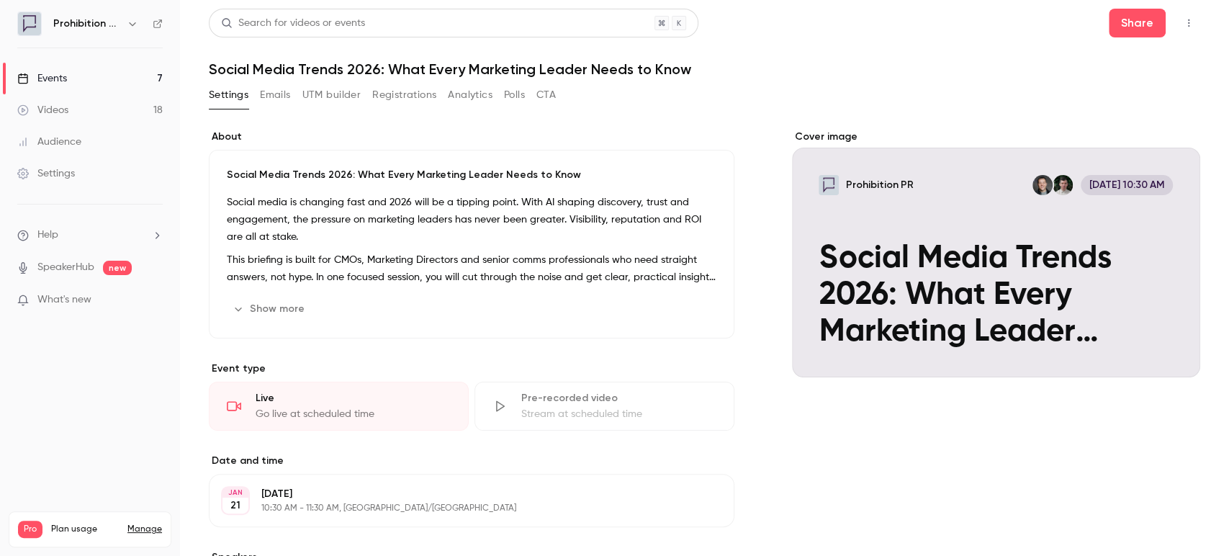
click at [1123, 34] on button "Share" at bounding box center [1136, 23] width 57 height 29
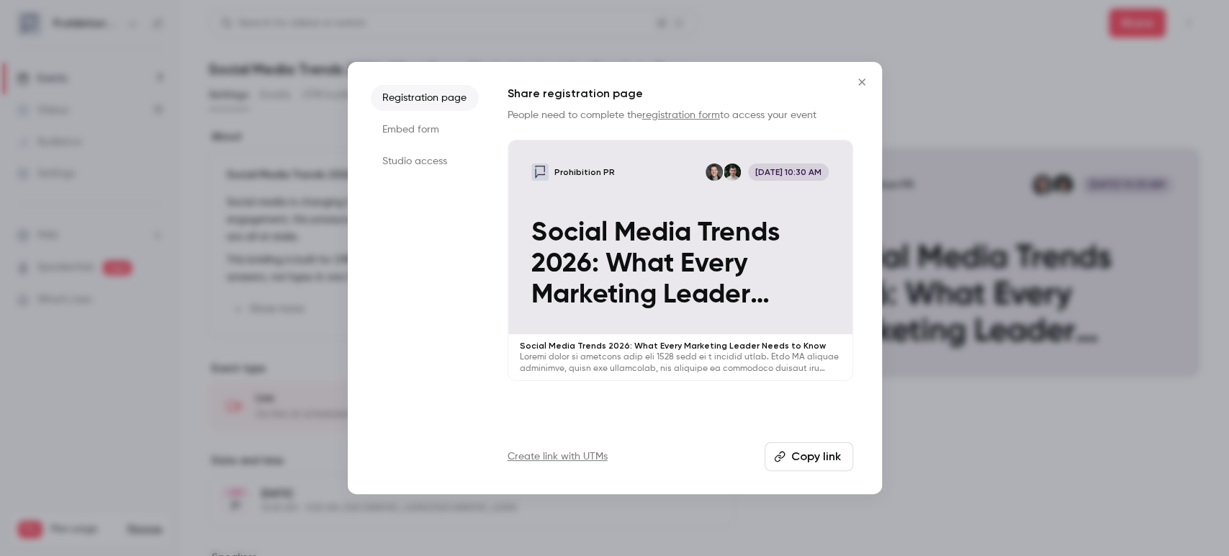
click at [812, 453] on button "Copy link" at bounding box center [808, 456] width 89 height 29
click at [861, 77] on icon "Close" at bounding box center [861, 82] width 17 height 12
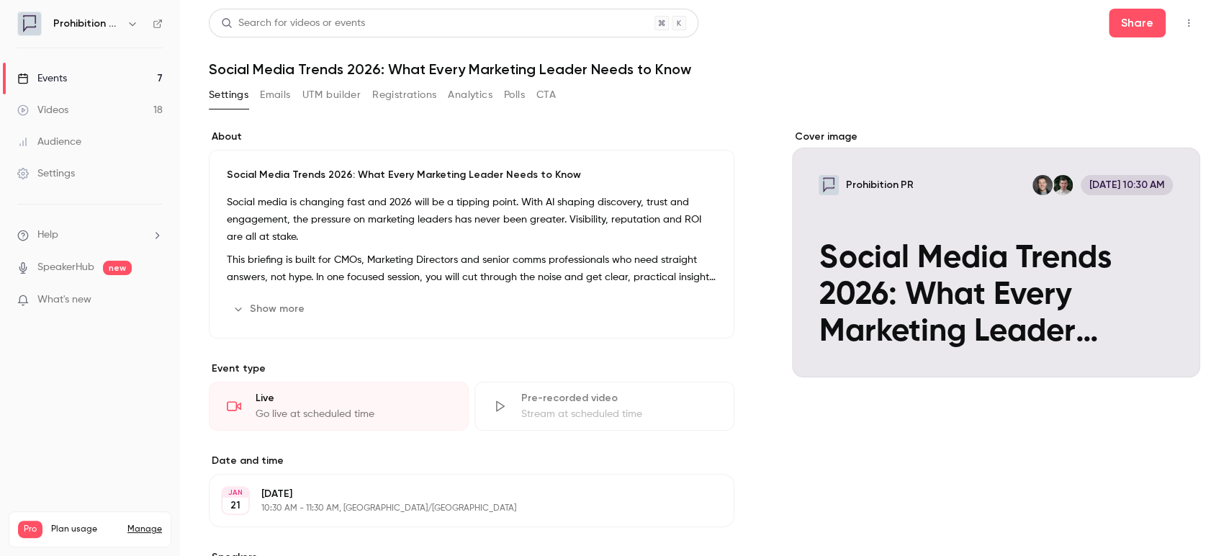
click at [67, 227] on li "Help" at bounding box center [89, 234] width 145 height 15
click at [261, 223] on link "Talk to [GEOGRAPHIC_DATA]" at bounding box center [265, 218] width 158 height 38
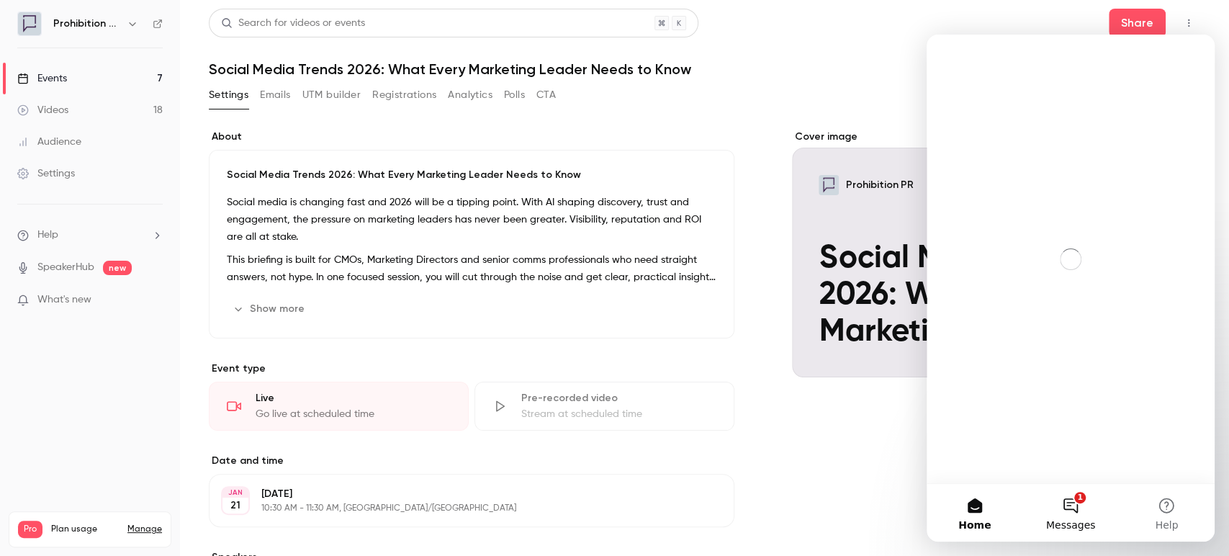
click at [1072, 506] on button "1 Messages" at bounding box center [1070, 513] width 96 height 58
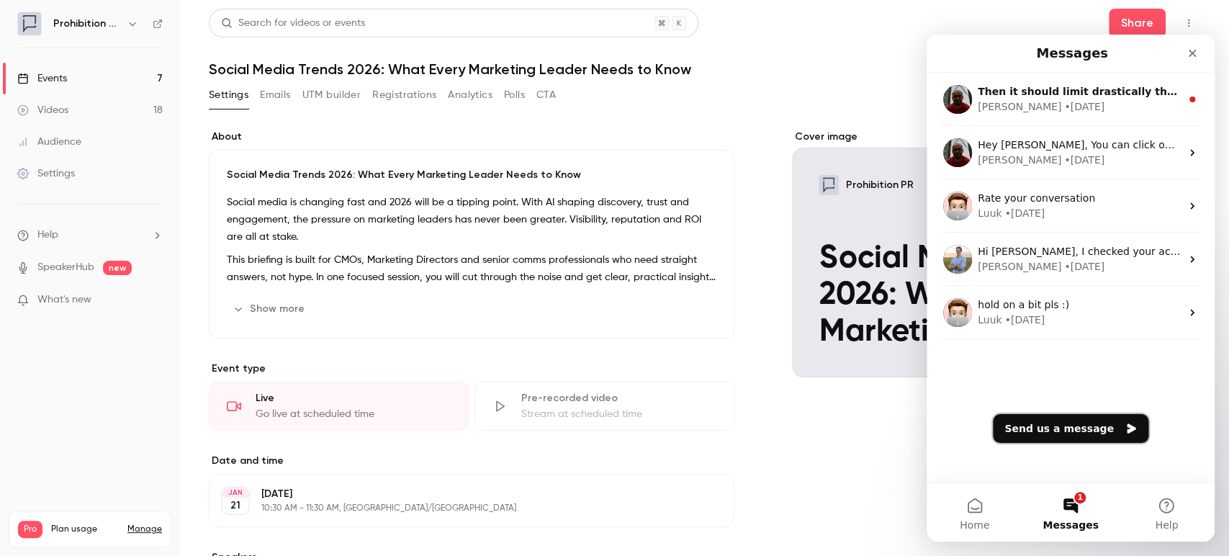
click at [1050, 427] on button "Send us a message" at bounding box center [1069, 428] width 155 height 29
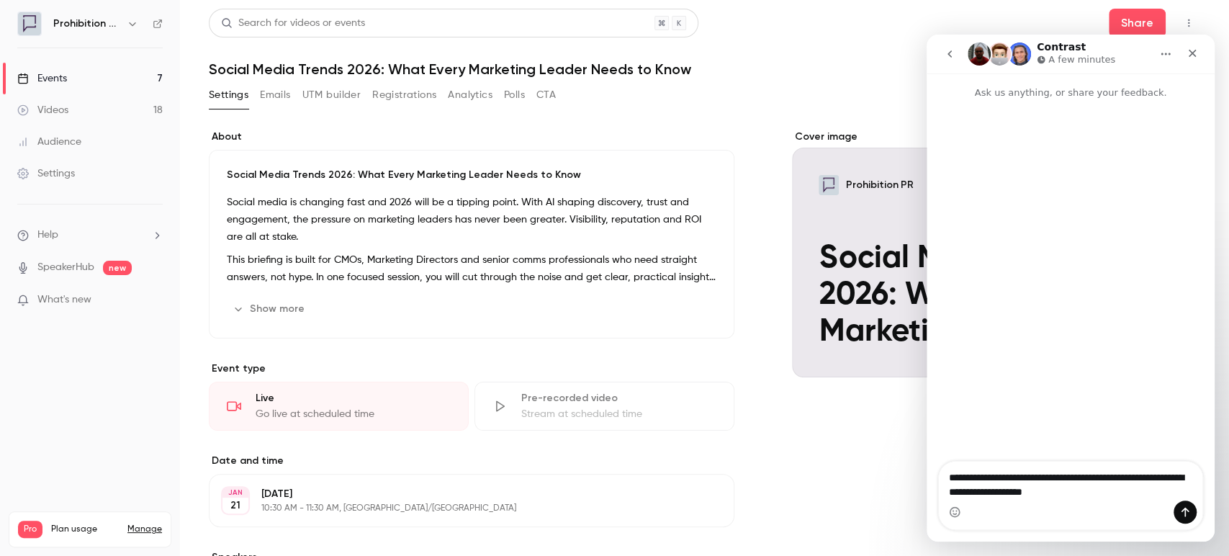
type textarea "**********"
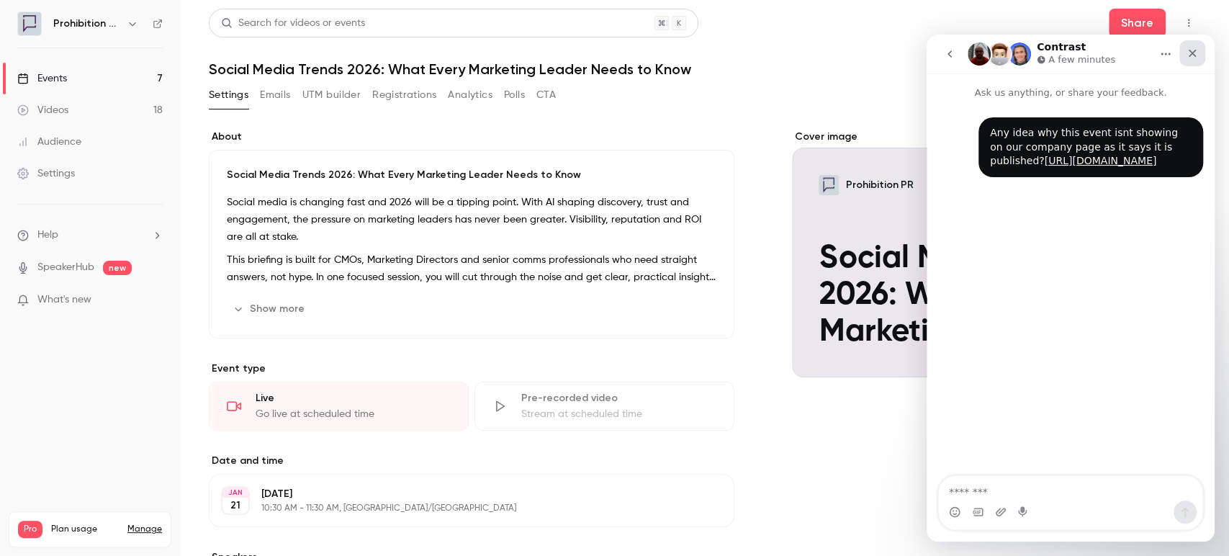
click at [1194, 55] on icon "Close" at bounding box center [1192, 54] width 8 height 8
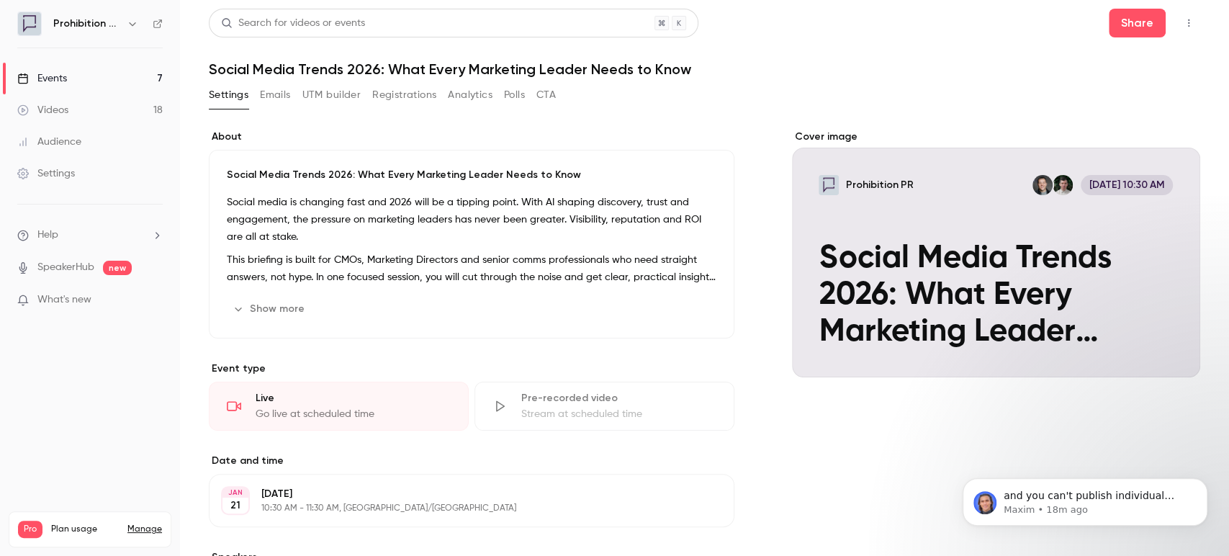
click at [88, 85] on link "Events 7" at bounding box center [90, 79] width 180 height 32
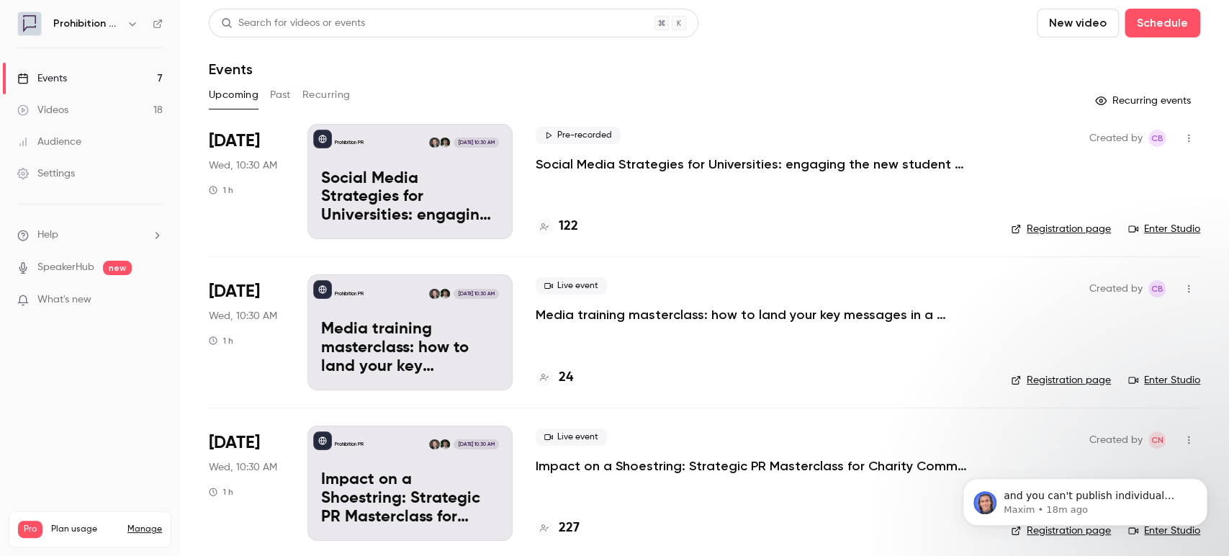
click at [43, 65] on link "Events 7" at bounding box center [90, 79] width 180 height 32
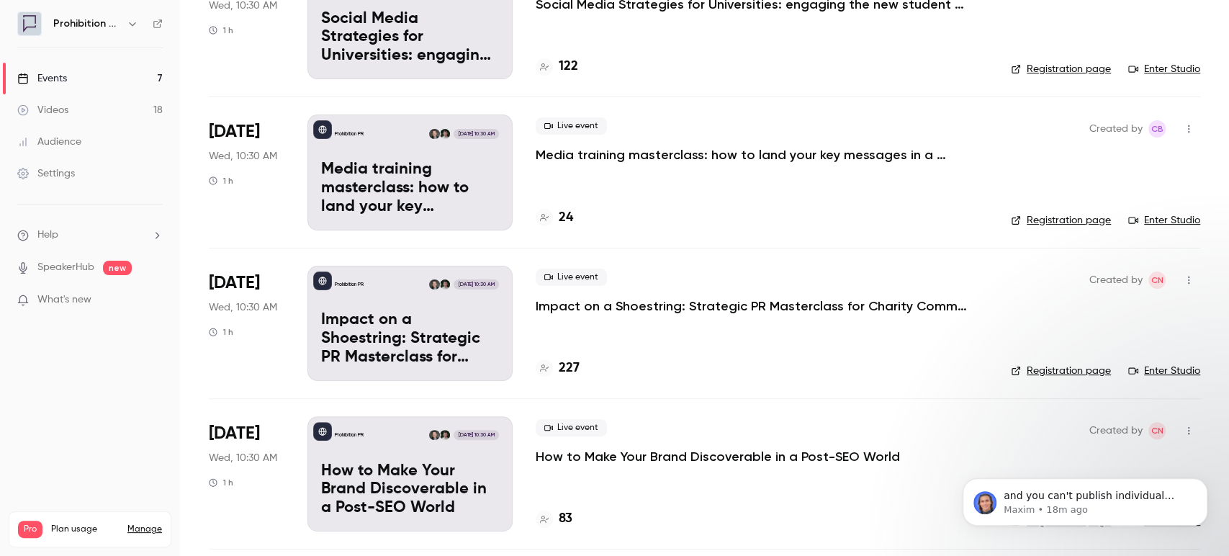
scroll to position [240, 0]
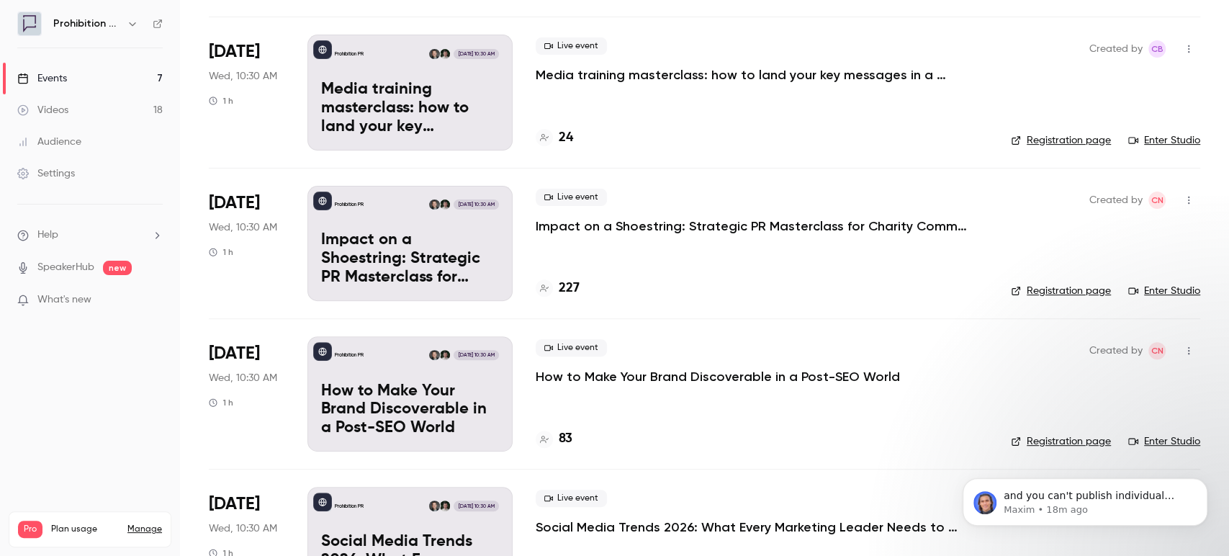
click at [146, 523] on link "Manage" at bounding box center [144, 529] width 35 height 12
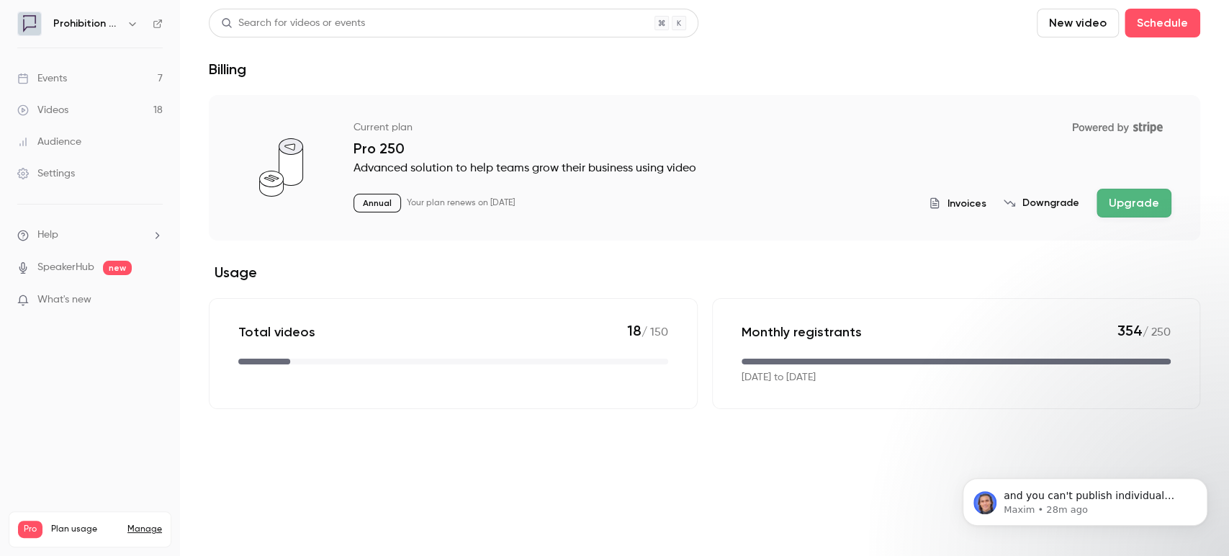
click at [58, 76] on div "Events" at bounding box center [42, 78] width 50 height 14
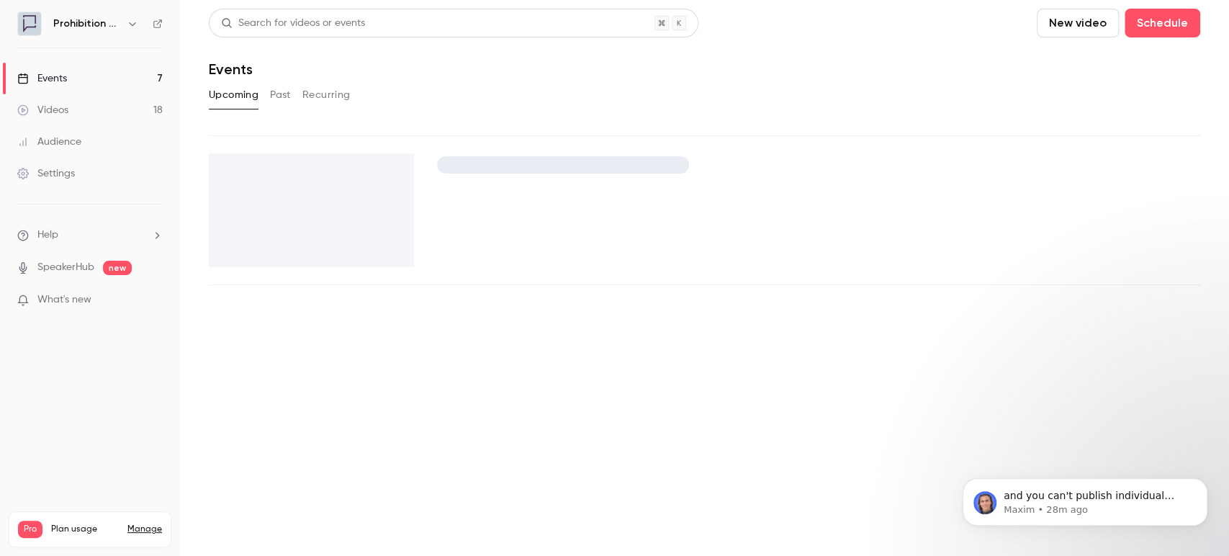
click at [289, 98] on button "Past" at bounding box center [280, 94] width 21 height 23
click at [48, 82] on div "Events" at bounding box center [42, 78] width 50 height 14
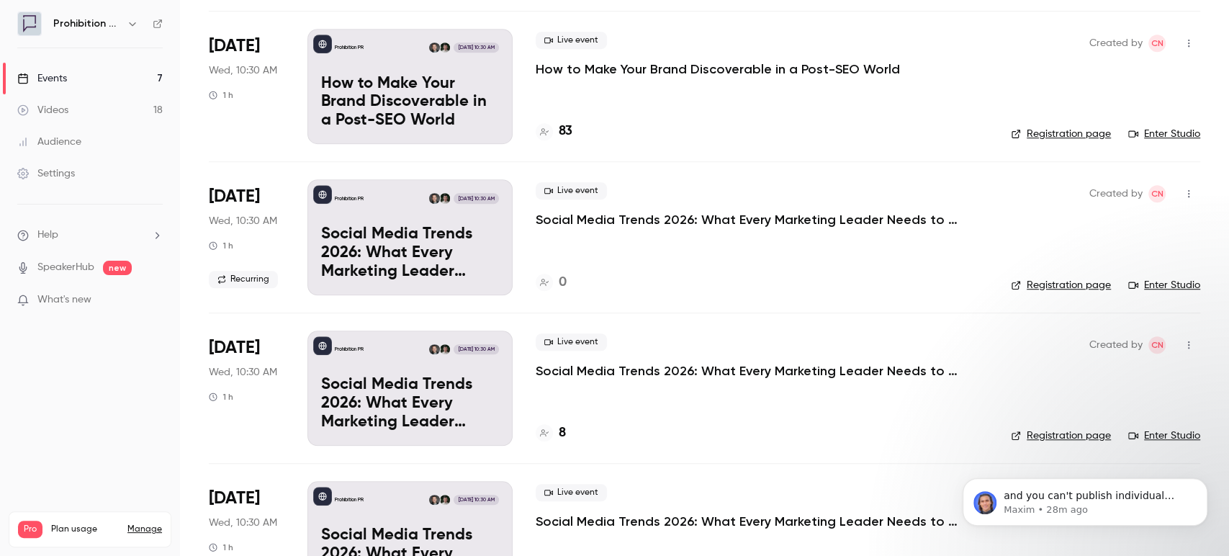
scroll to position [612, 0]
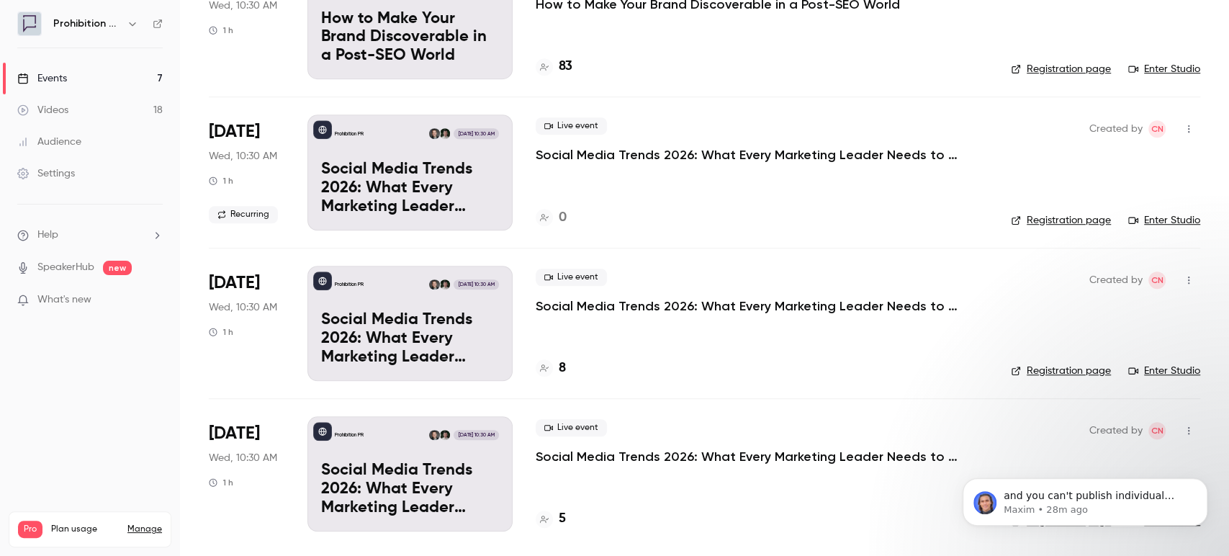
click at [247, 214] on span "Recurring" at bounding box center [243, 214] width 69 height 17
click at [697, 158] on p "Social Media Trends 2026: What Every Marketing Leader Needs to Know" at bounding box center [751, 154] width 432 height 17
